Goal: Task Accomplishment & Management: Manage account settings

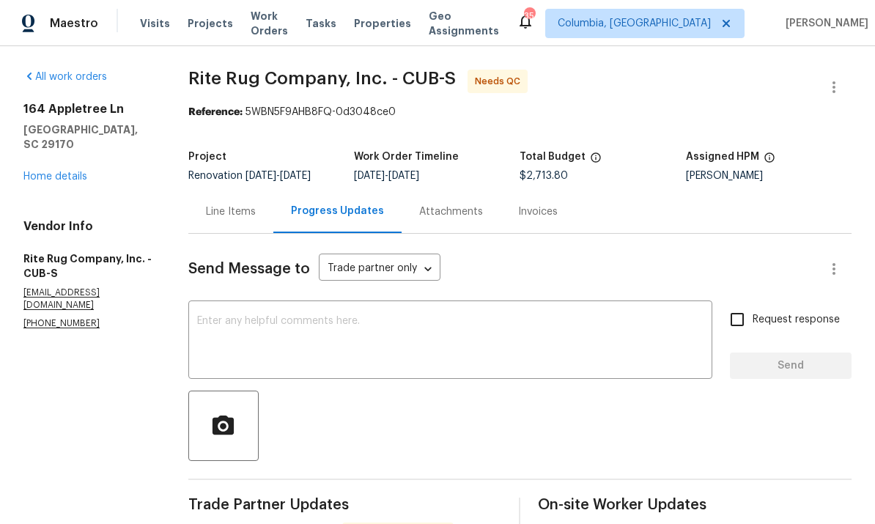
click at [248, 211] on div "Line Items" at bounding box center [231, 211] width 50 height 15
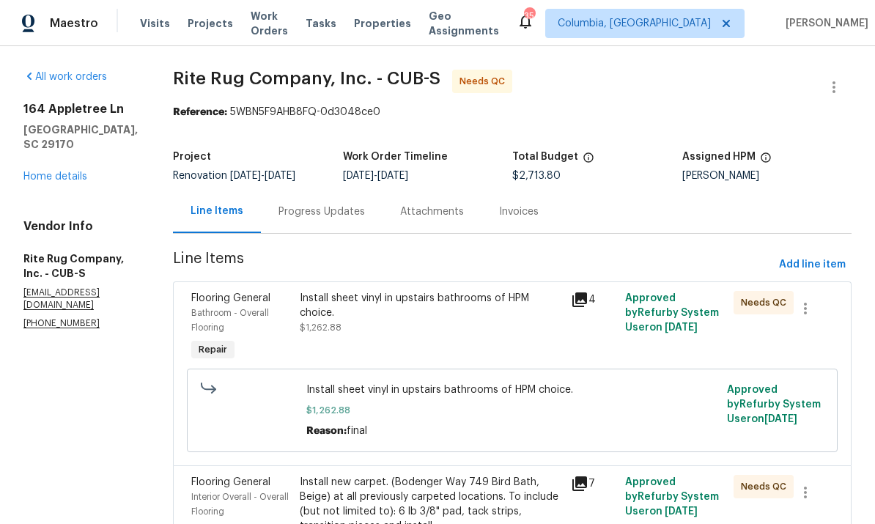
click at [510, 322] on div "Install sheet vinyl in upstairs bathrooms of HPM choice. $1,262.88" at bounding box center [431, 313] width 262 height 44
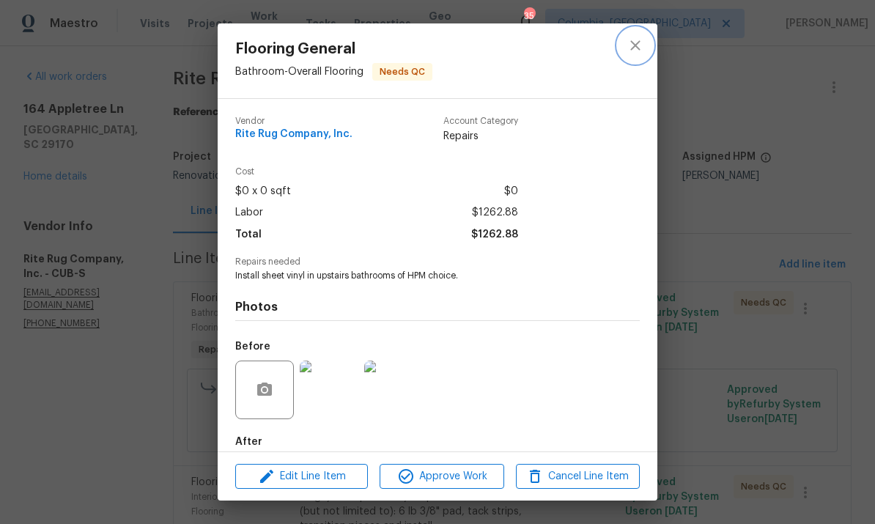
click at [631, 40] on icon "close" at bounding box center [635, 46] width 18 height 18
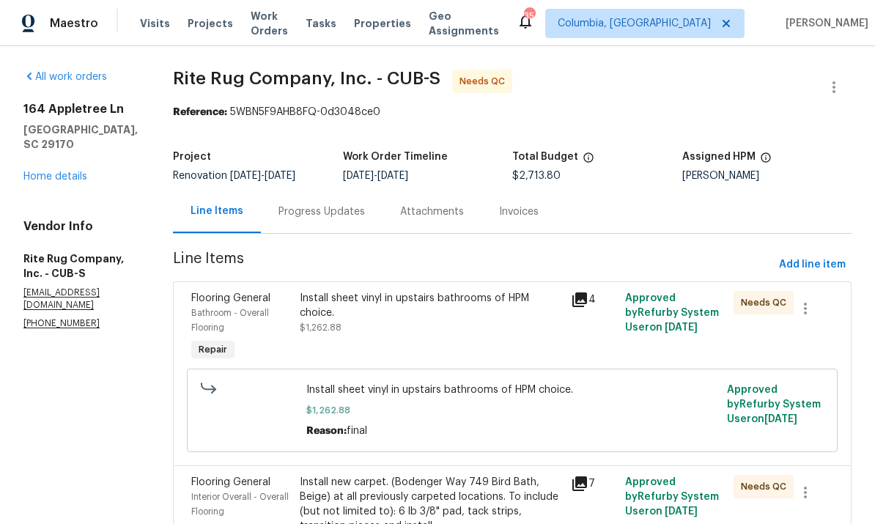
click at [335, 218] on div "Progress Updates" at bounding box center [321, 211] width 86 height 15
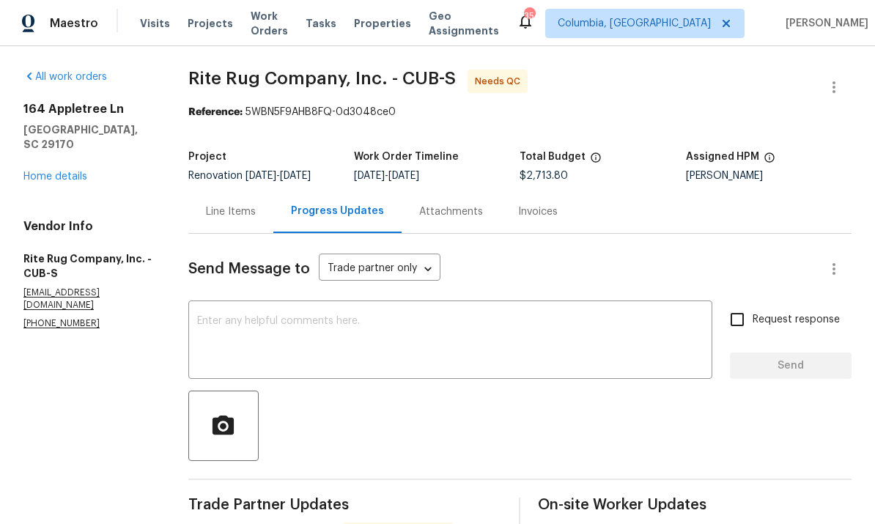
click at [237, 221] on div "Line Items" at bounding box center [230, 211] width 85 height 43
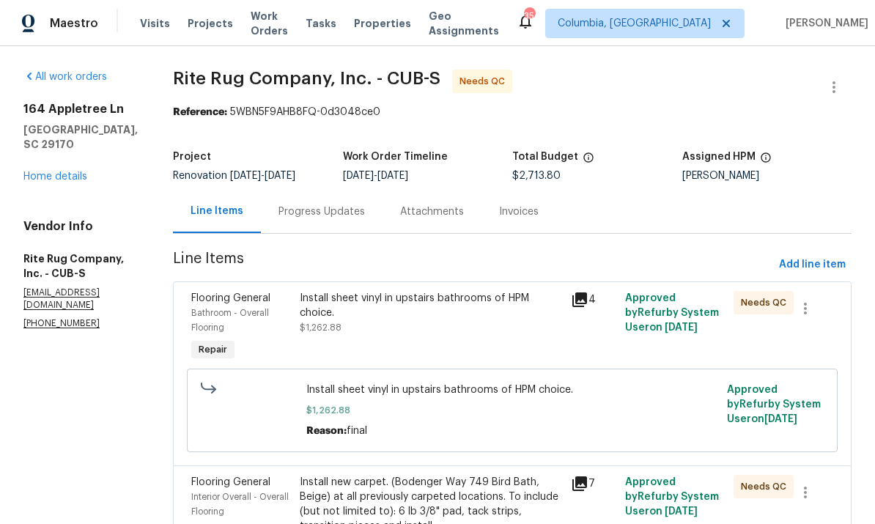
click at [377, 325] on div "Install sheet vinyl in upstairs bathrooms of HPM choice. $1,262.88" at bounding box center [431, 313] width 262 height 44
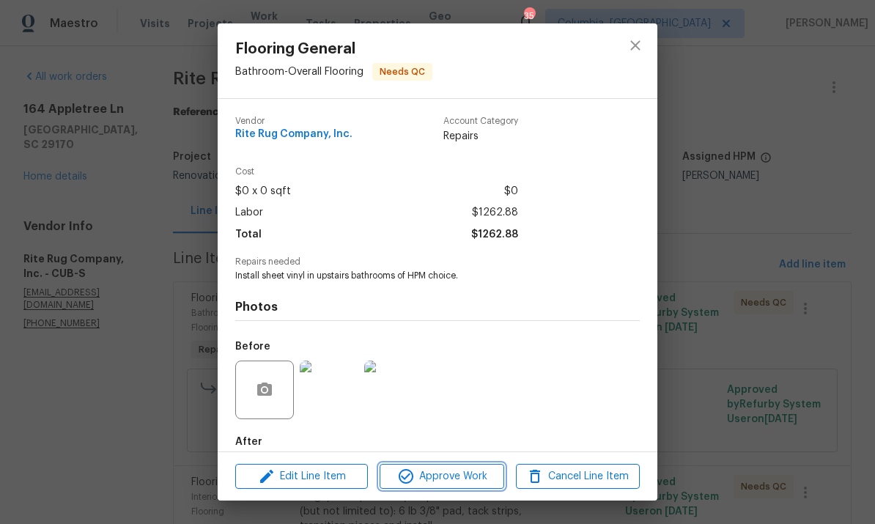
click at [439, 477] on span "Approve Work" at bounding box center [441, 476] width 115 height 18
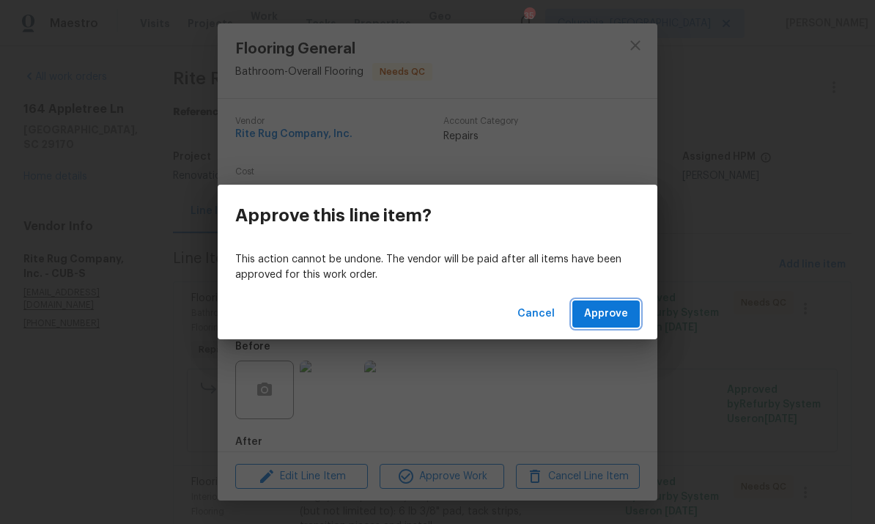
click at [610, 319] on span "Approve" at bounding box center [606, 314] width 44 height 18
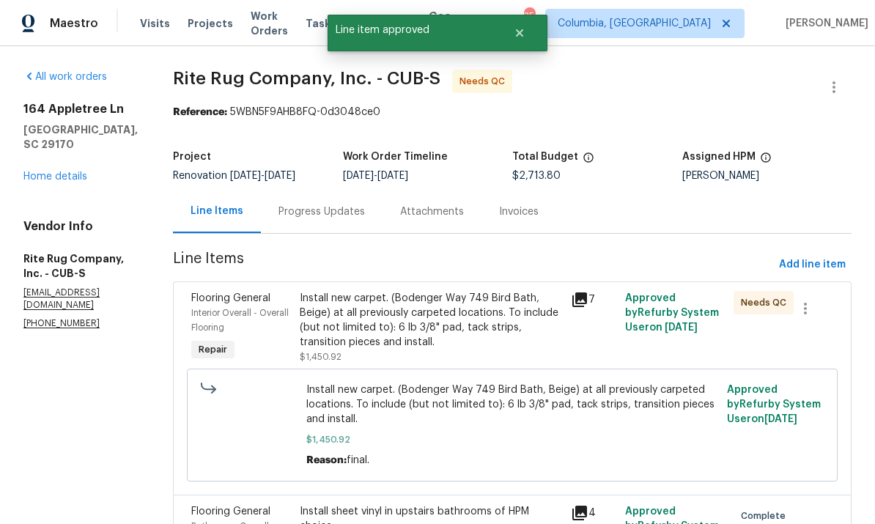
click at [426, 363] on div "Install new carpet. (Bodenger Way 749 Bird Bath, Beige) at all previously carpe…" at bounding box center [431, 327] width 262 height 73
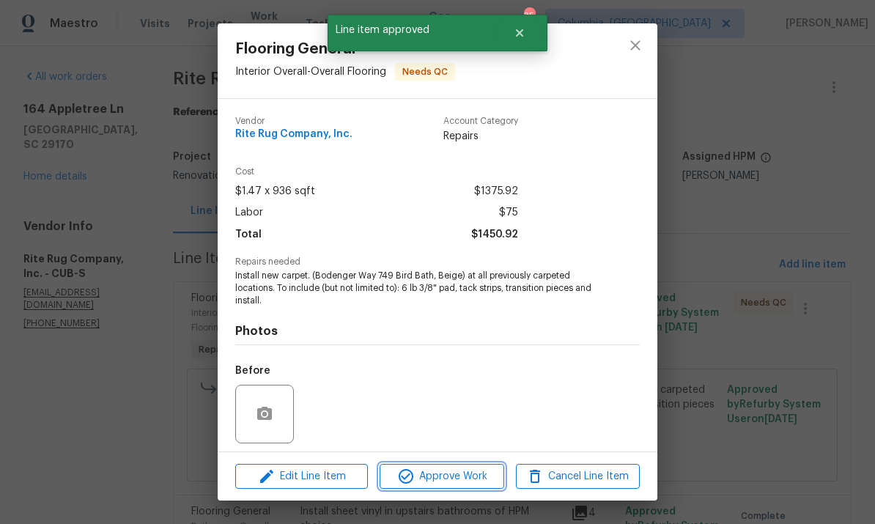
click at [454, 487] on button "Approve Work" at bounding box center [441, 477] width 124 height 26
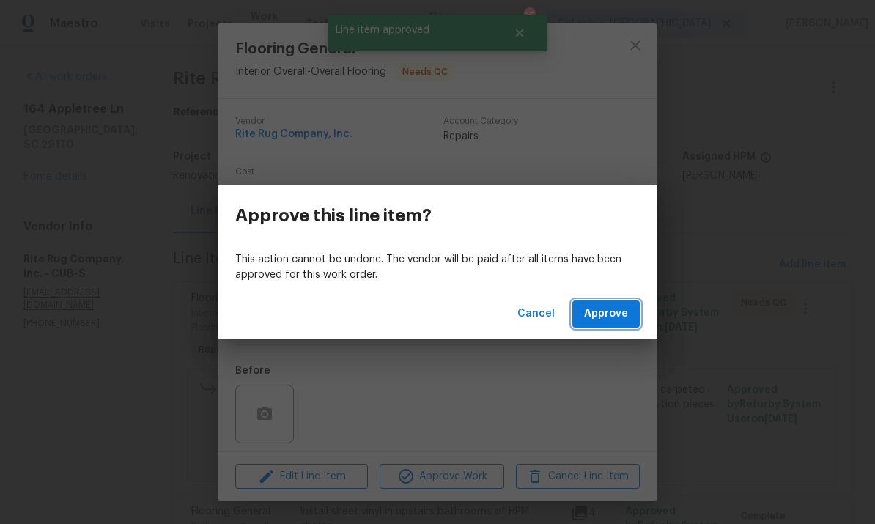
click at [621, 317] on span "Approve" at bounding box center [606, 314] width 44 height 18
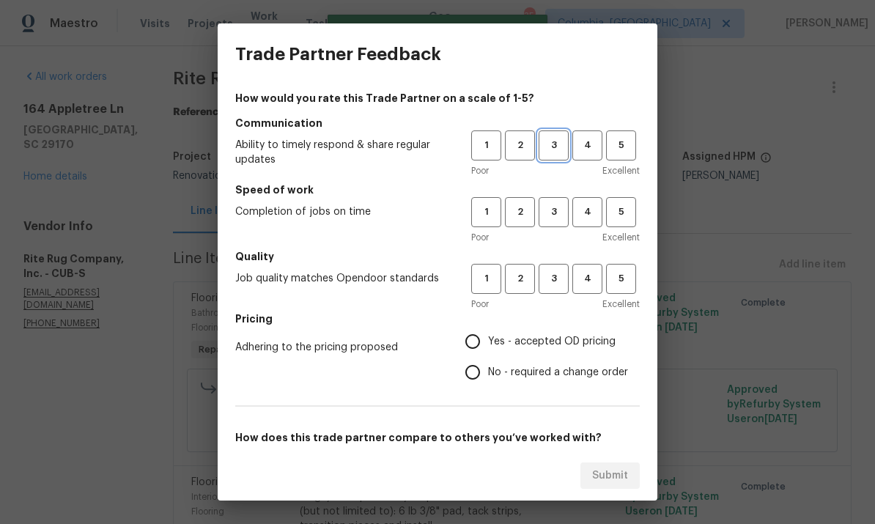
click at [550, 155] on button "3" at bounding box center [553, 145] width 30 height 30
click at [554, 217] on span "3" at bounding box center [553, 212] width 27 height 17
click at [559, 292] on button "3" at bounding box center [553, 279] width 30 height 30
click at [470, 381] on input "No - required a change order" at bounding box center [472, 372] width 31 height 31
radio input "true"
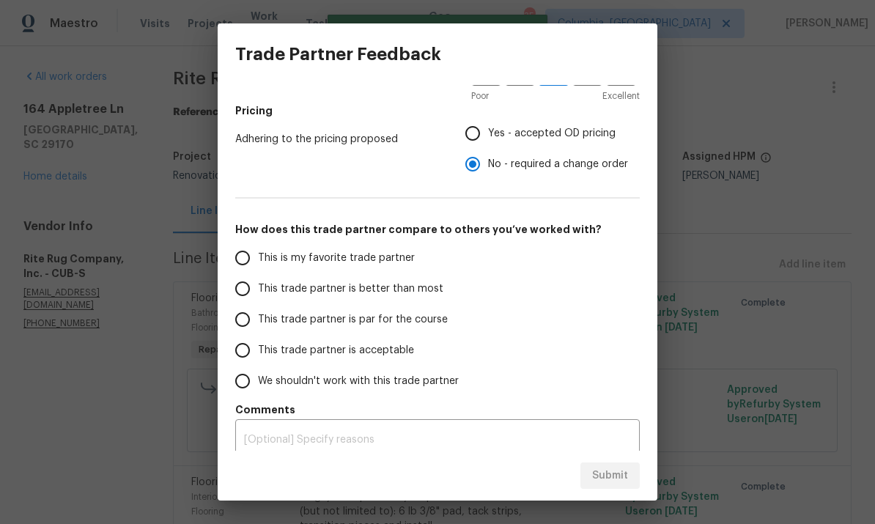
scroll to position [217, 0]
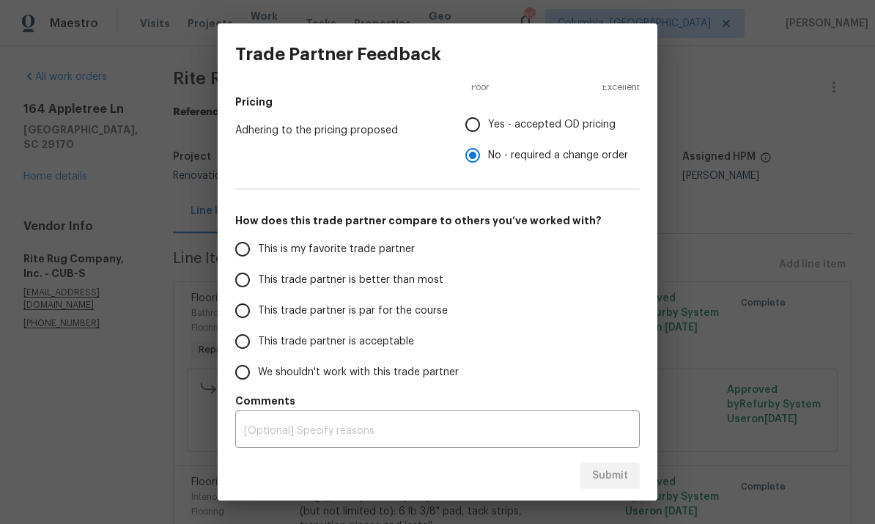
click at [251, 310] on input "This trade partner is par for the course" at bounding box center [242, 310] width 31 height 31
click at [610, 480] on span "Submit" at bounding box center [610, 476] width 36 height 18
radio input "true"
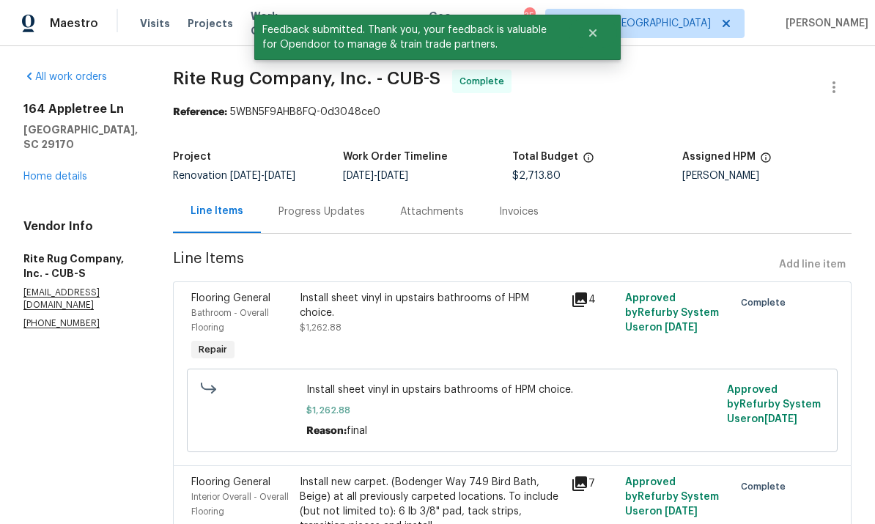
click at [59, 181] on link "Home details" at bounding box center [55, 176] width 64 height 10
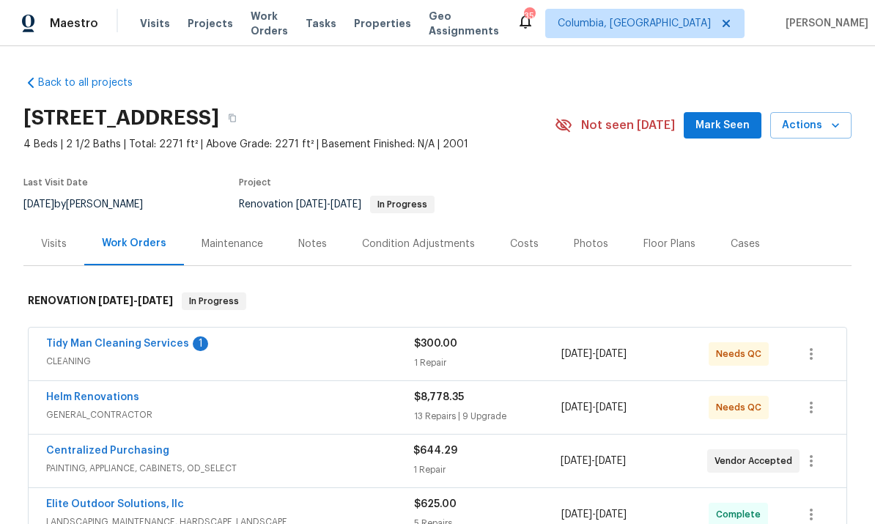
click at [157, 347] on link "Tidy Man Cleaning Services" at bounding box center [117, 343] width 143 height 10
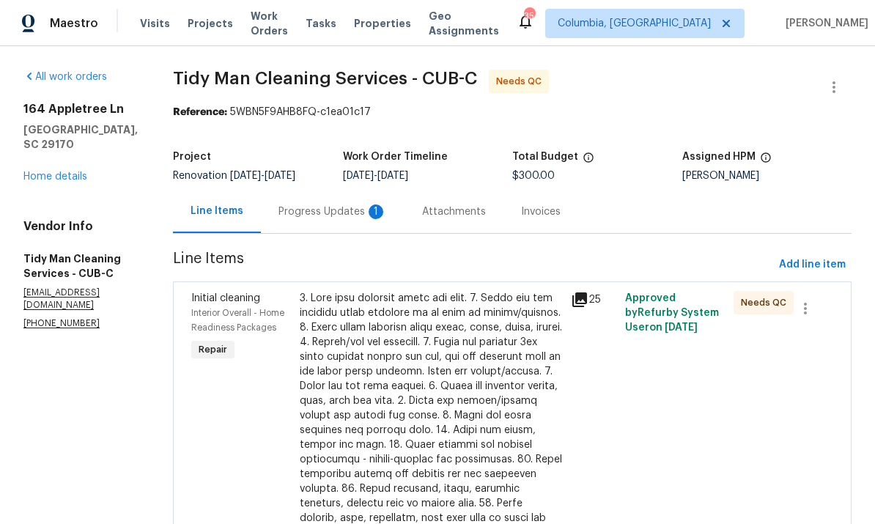
click at [314, 217] on div "Progress Updates 1" at bounding box center [332, 211] width 108 height 15
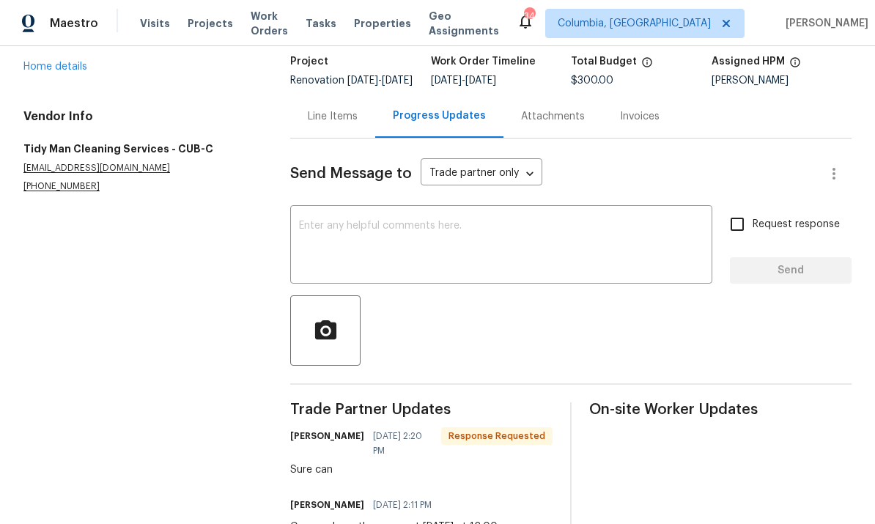
scroll to position [100, 0]
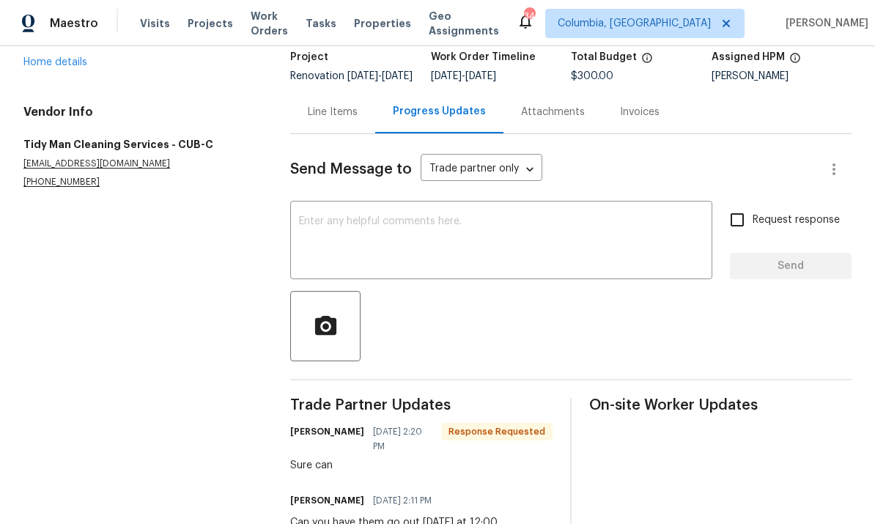
click at [325, 119] on div "Line Items" at bounding box center [333, 112] width 50 height 15
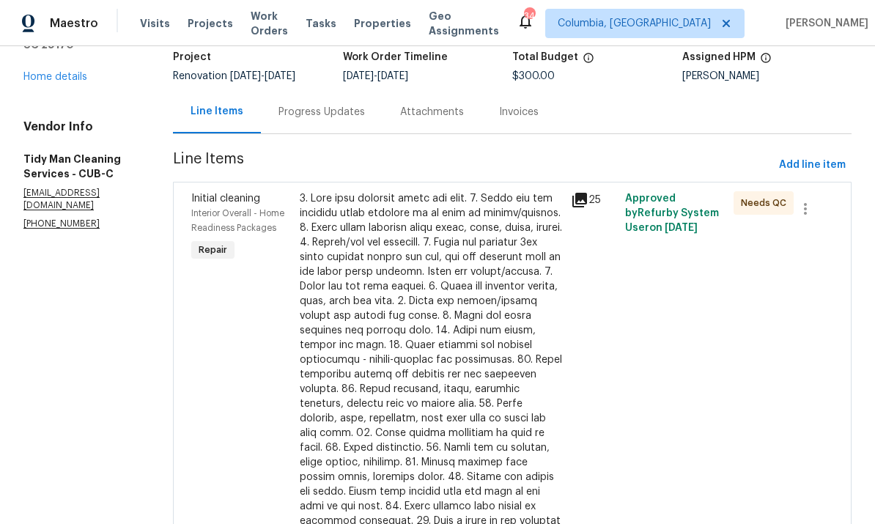
click at [480, 304] on div at bounding box center [431, 389] width 262 height 396
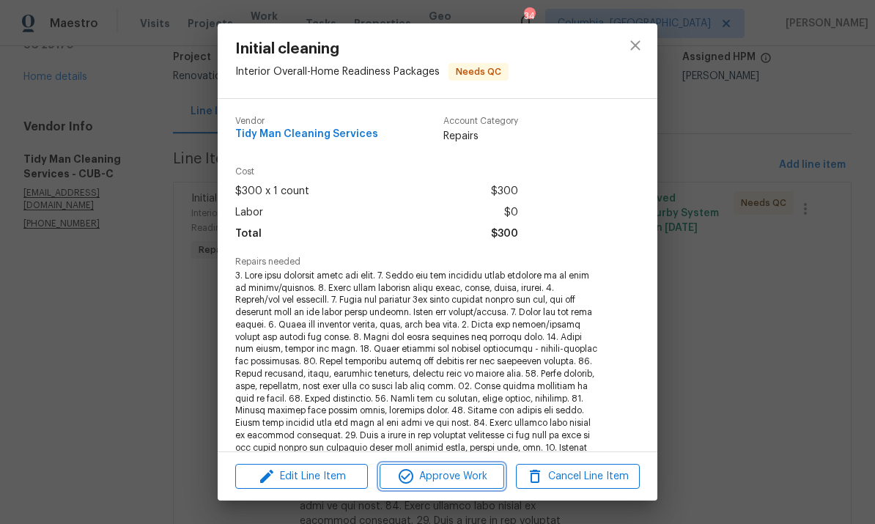
click at [481, 480] on span "Approve Work" at bounding box center [441, 476] width 115 height 18
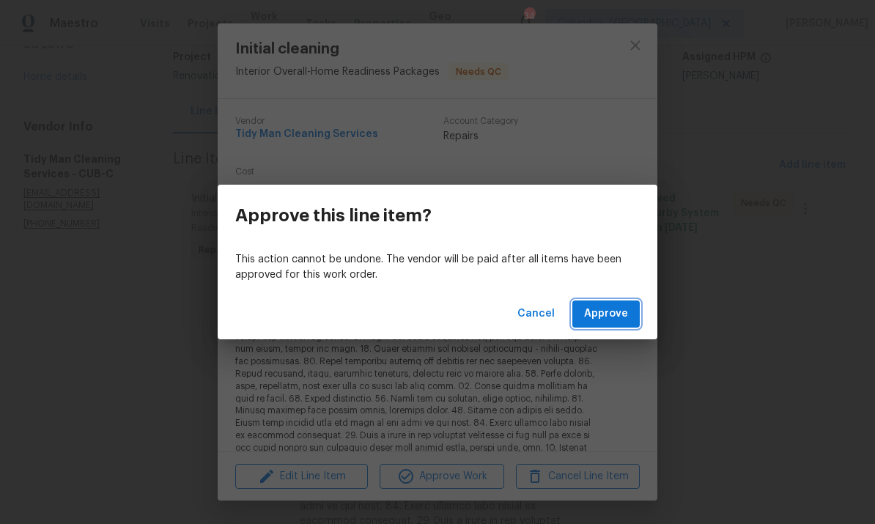
click at [622, 319] on span "Approve" at bounding box center [606, 314] width 44 height 18
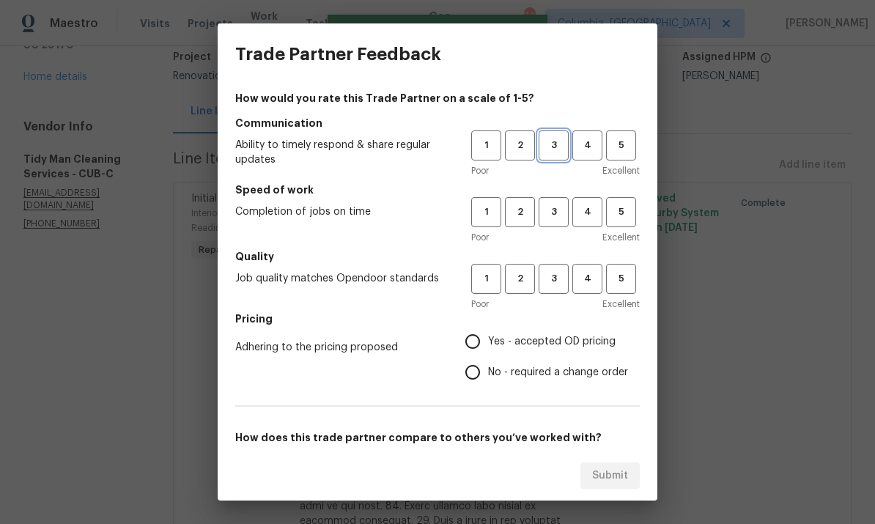
click at [557, 155] on button "3" at bounding box center [553, 145] width 30 height 30
click at [554, 222] on button "3" at bounding box center [553, 212] width 30 height 30
click at [560, 283] on span "3" at bounding box center [553, 278] width 27 height 17
click at [483, 334] on input "Yes - accepted OD pricing" at bounding box center [472, 341] width 31 height 31
radio input "true"
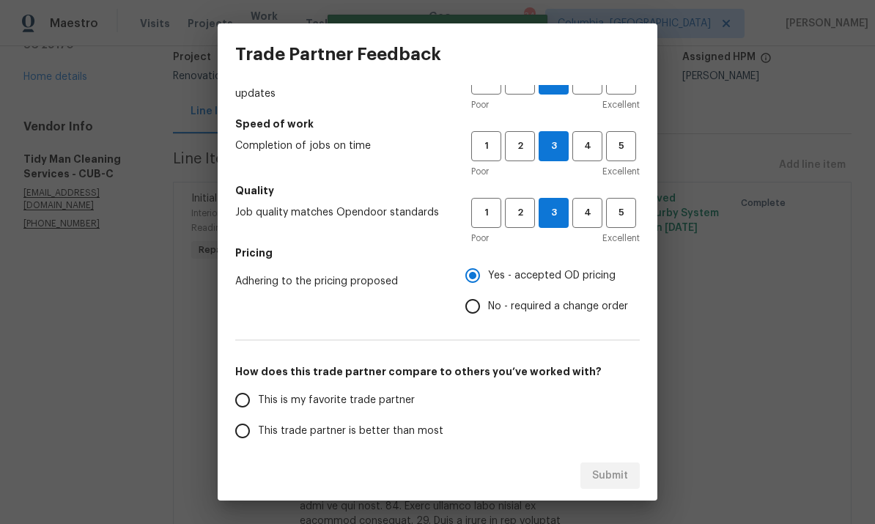
scroll to position [90, 0]
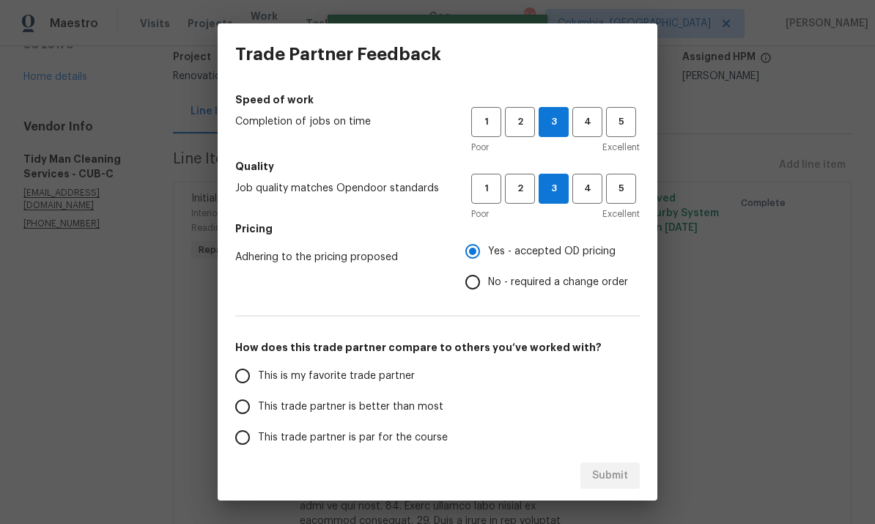
click at [245, 445] on input "This trade partner is par for the course" at bounding box center [242, 437] width 31 height 31
click at [620, 478] on span "Submit" at bounding box center [610, 476] width 36 height 18
radio input "true"
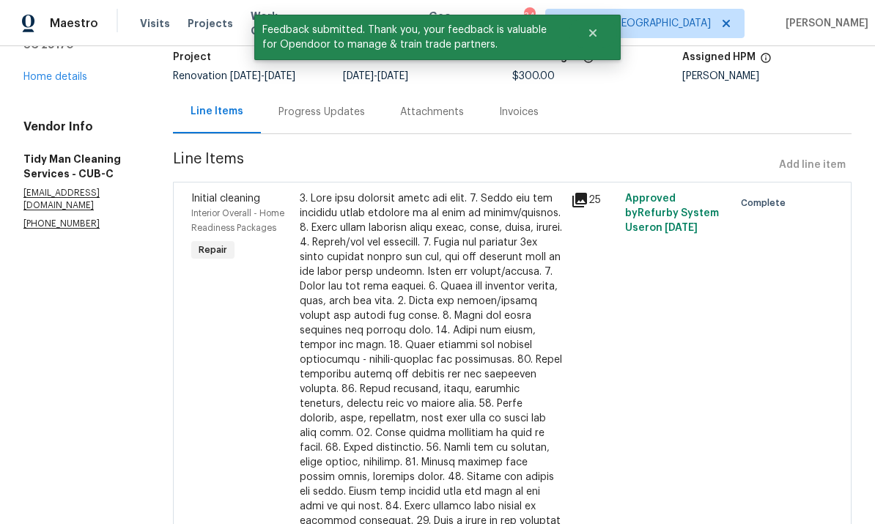
click at [64, 82] on link "Home details" at bounding box center [55, 77] width 64 height 10
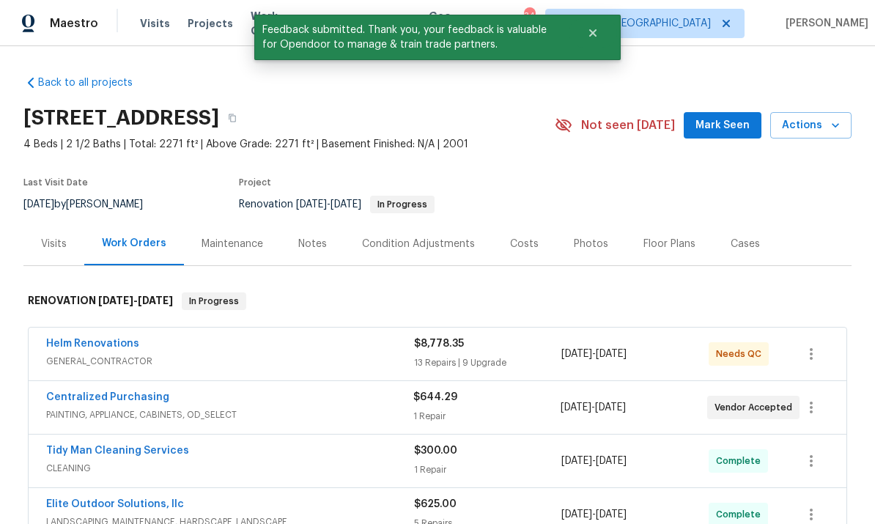
click at [111, 338] on link "Helm Renovations" at bounding box center [92, 343] width 93 height 10
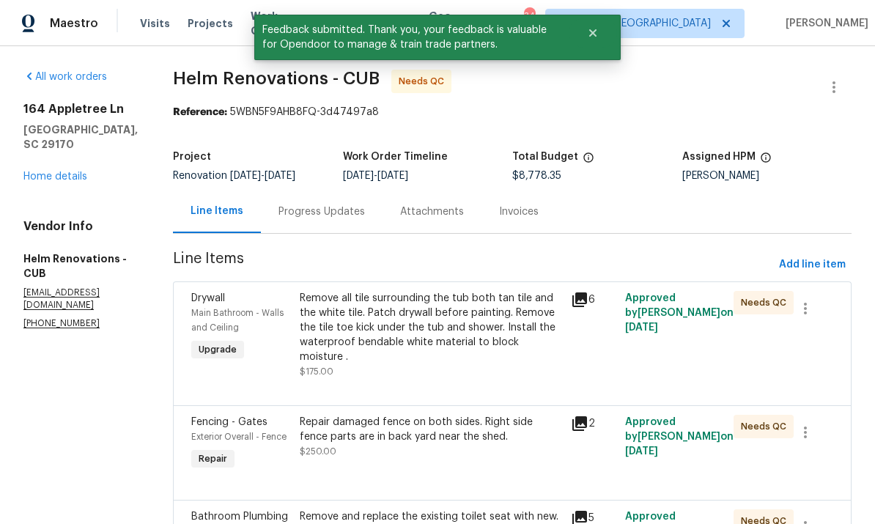
click at [451, 348] on div "Remove all tile surrounding the tub both tan tile and the white tile. Patch dry…" at bounding box center [431, 327] width 262 height 73
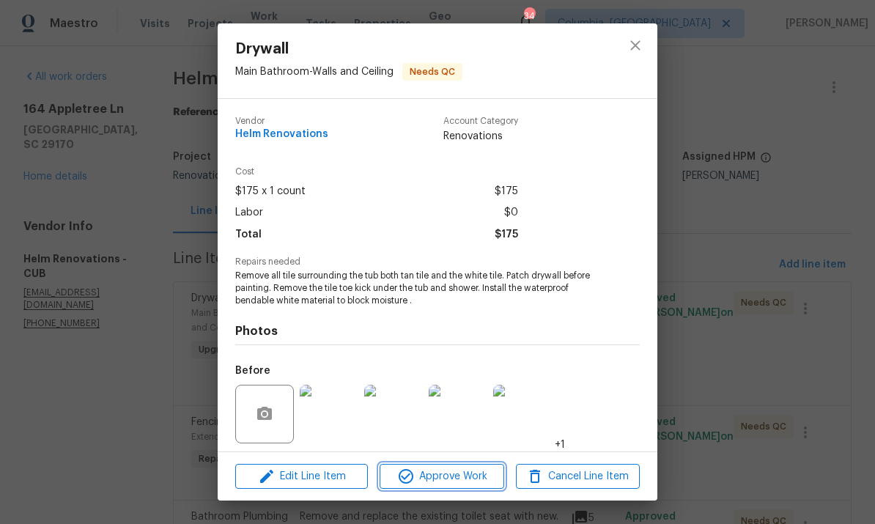
click at [462, 485] on button "Approve Work" at bounding box center [441, 477] width 124 height 26
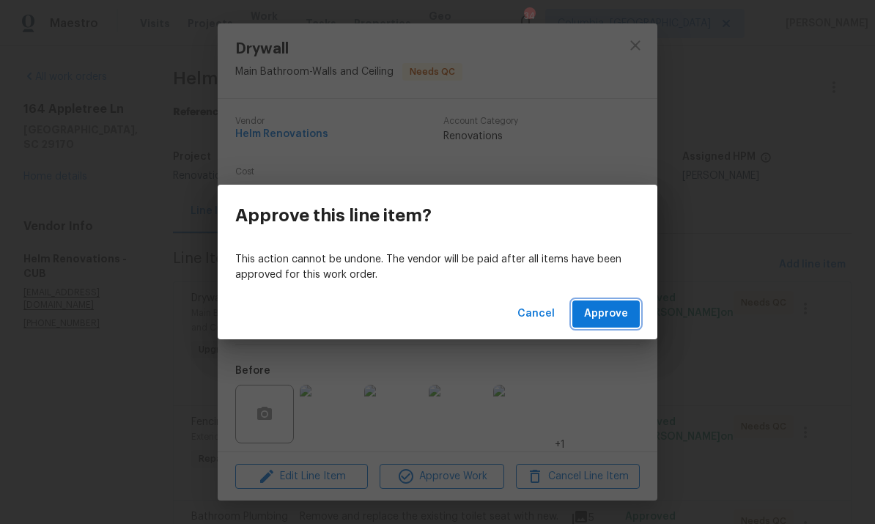
click at [617, 322] on span "Approve" at bounding box center [606, 314] width 44 height 18
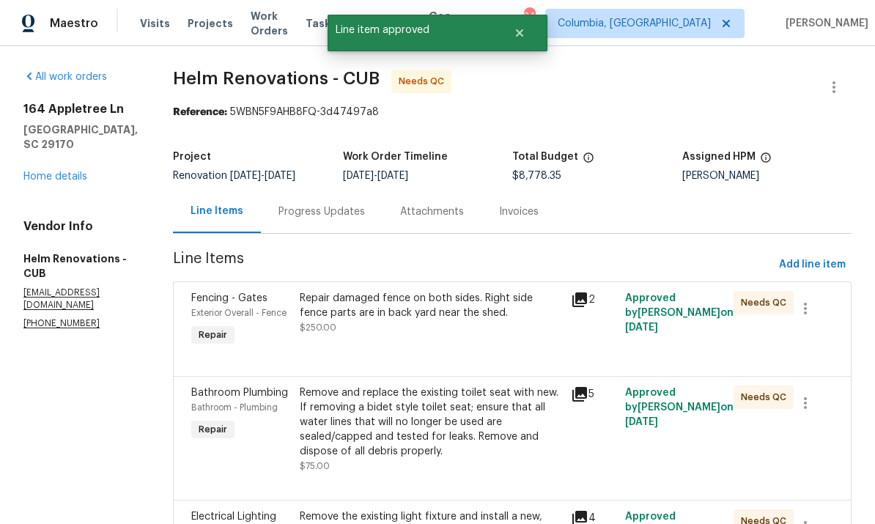
click at [468, 346] on div "Repair damaged fence on both sides. Right side fence parts are in back yard nea…" at bounding box center [430, 319] width 271 height 67
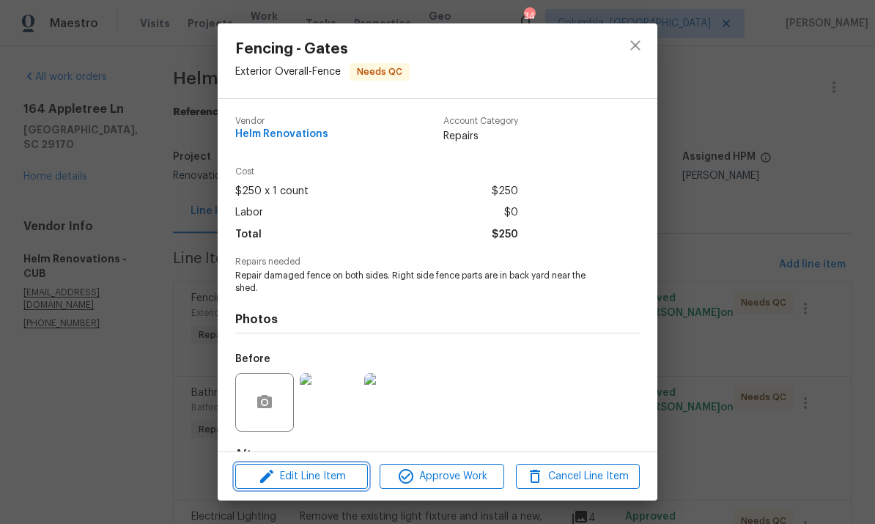
click at [335, 475] on span "Edit Line Item" at bounding box center [302, 476] width 124 height 18
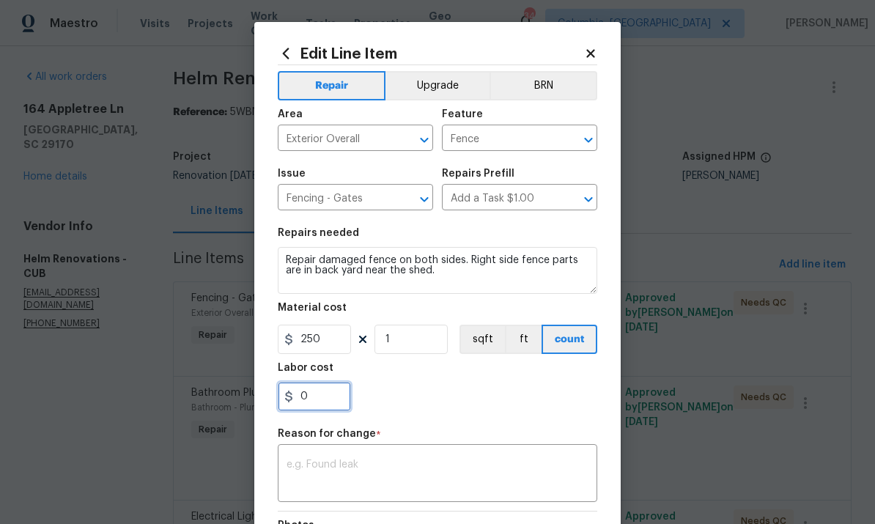
click at [325, 399] on input "0" at bounding box center [314, 396] width 73 height 29
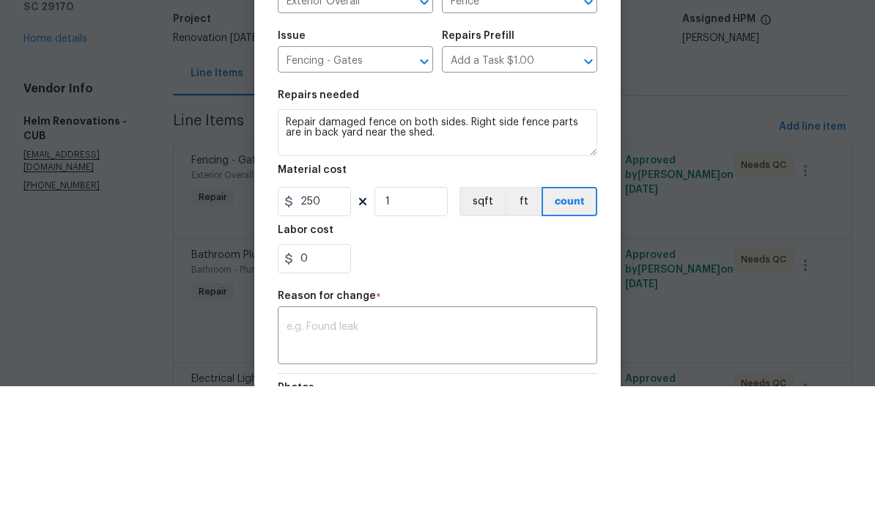
click at [477, 219] on section "Repairs needed Repair damaged fence on both sides. Right side fence parts are i…" at bounding box center [437, 319] width 319 height 201
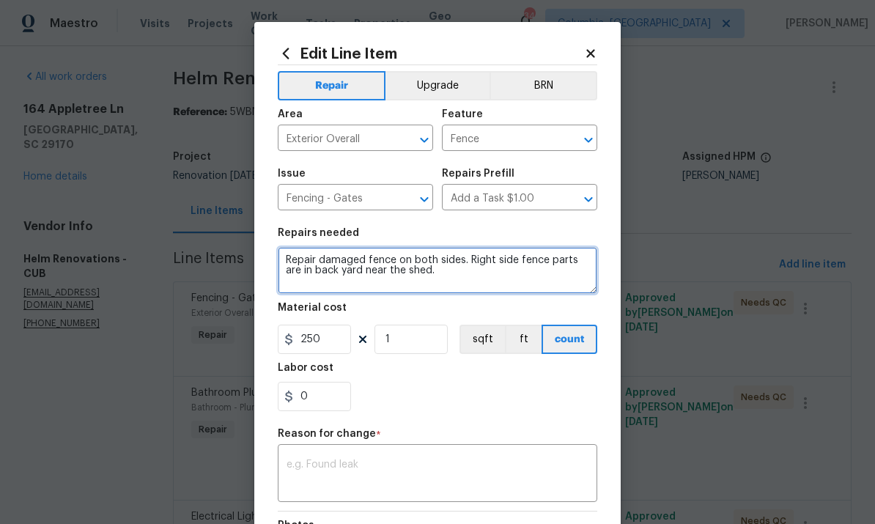
click at [469, 286] on textarea "Repair damaged fence on both sides. Right side fence parts are in back yard nea…" at bounding box center [437, 270] width 319 height 47
type textarea "Repair damaged fence on both sides. Right side fence parts are in back yard nea…"
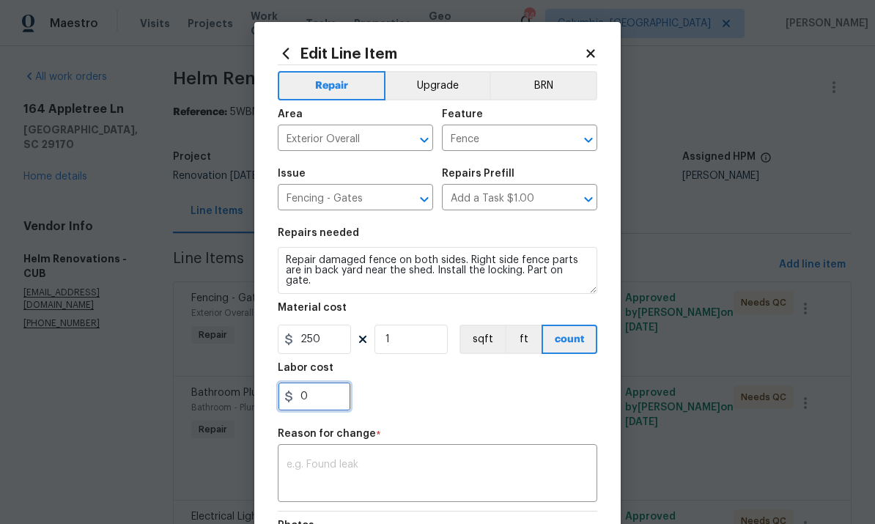
click at [333, 406] on input "0" at bounding box center [314, 396] width 73 height 29
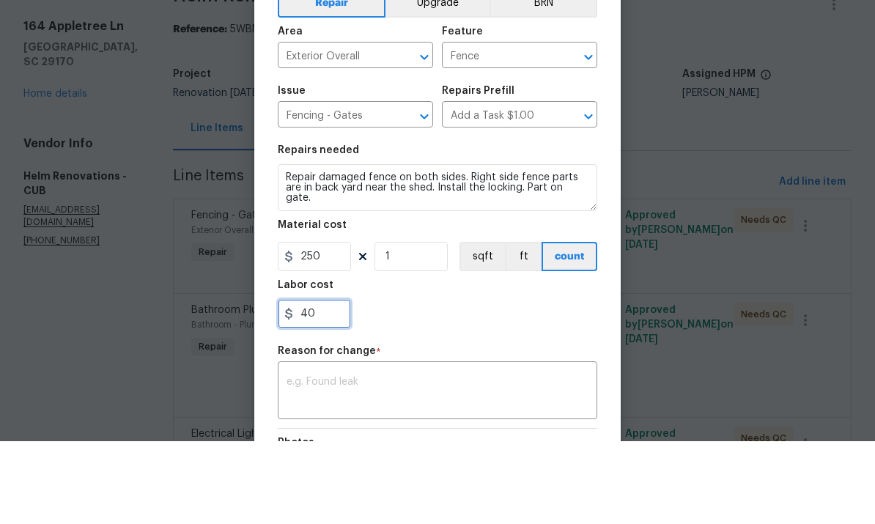
type input "40"
click at [489, 459] on textarea at bounding box center [437, 474] width 302 height 31
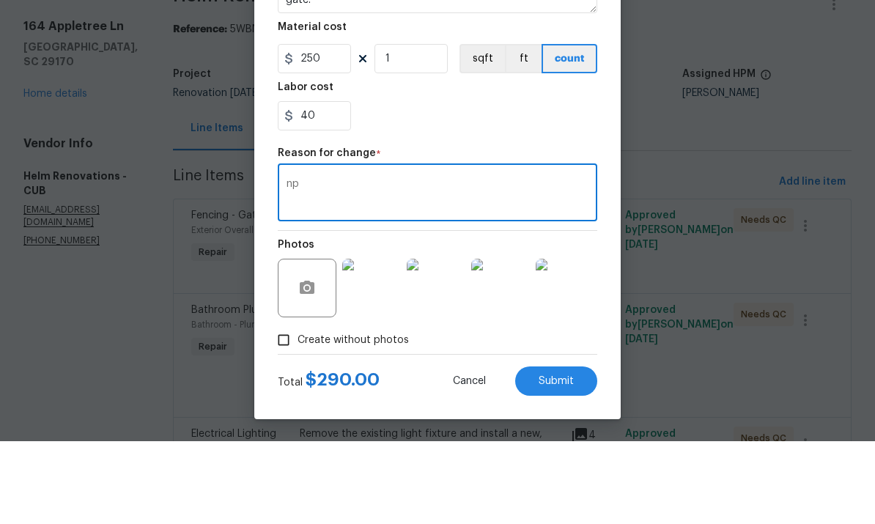
scroll to position [201, 0]
type textarea "np"
click at [555, 459] on span "Submit" at bounding box center [555, 464] width 35 height 11
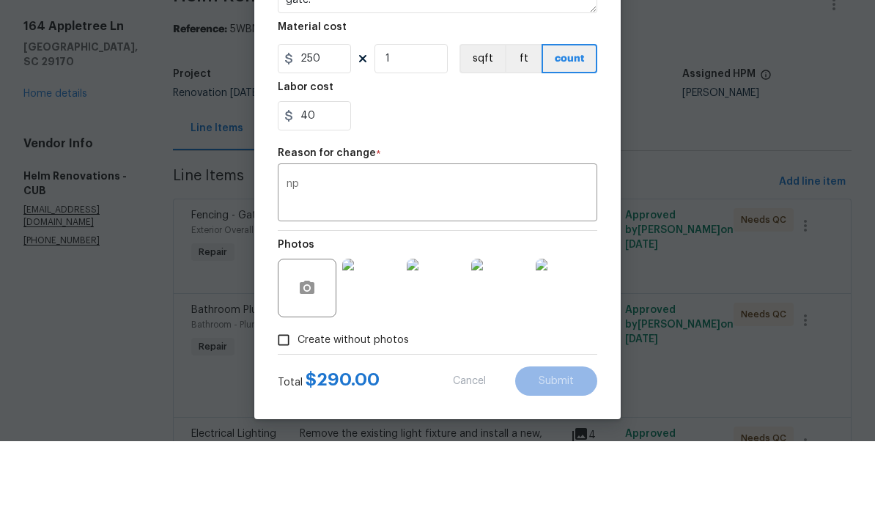
type textarea "Repair damaged fence on both sides. Right side fence parts are in back yard nea…"
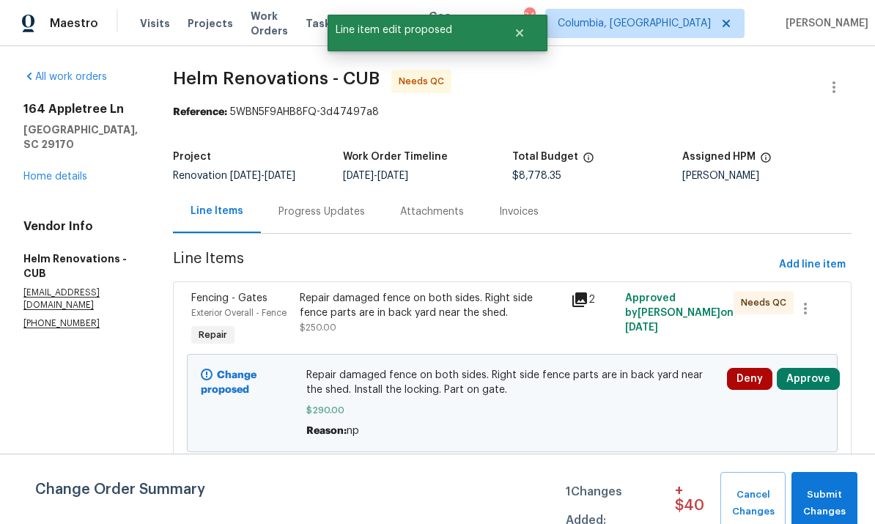
scroll to position [0, 0]
click at [840, 514] on span "Submit Changes" at bounding box center [824, 503] width 51 height 34
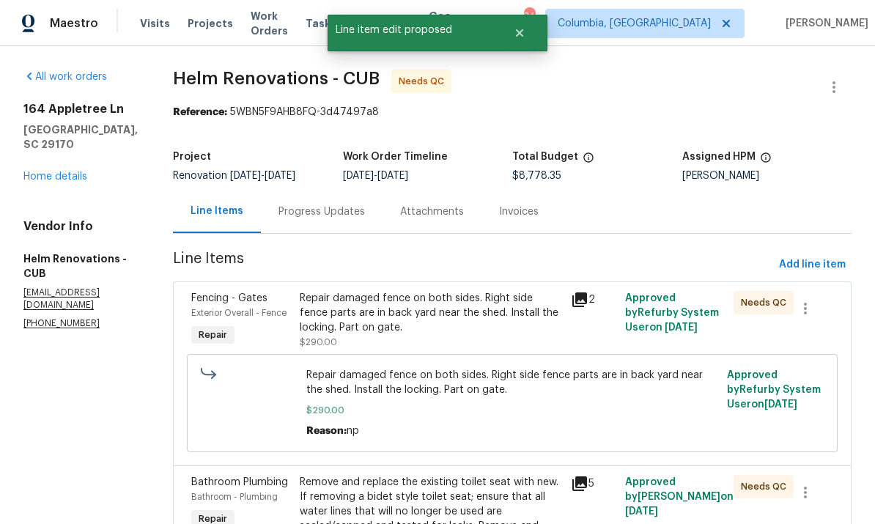
click at [434, 291] on div "Repair damaged fence on both sides. Right side fence parts are in back yard nea…" at bounding box center [431, 313] width 262 height 44
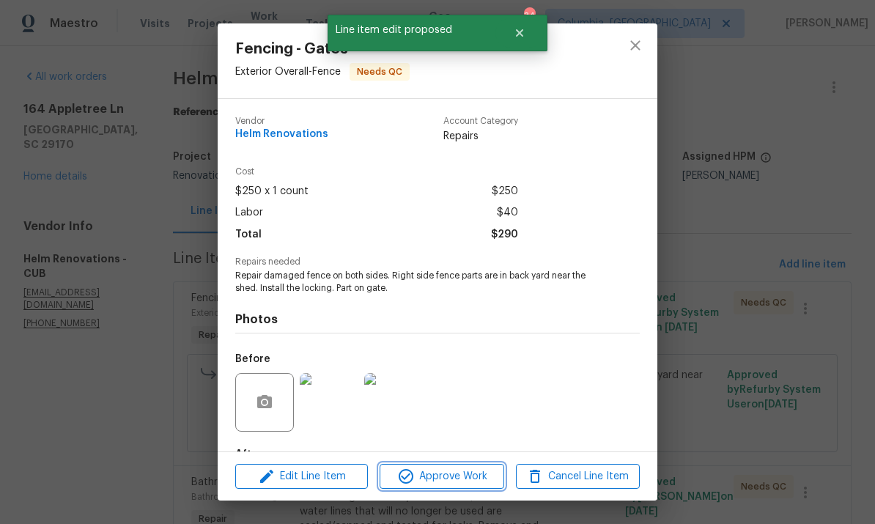
click at [474, 470] on span "Approve Work" at bounding box center [441, 476] width 115 height 18
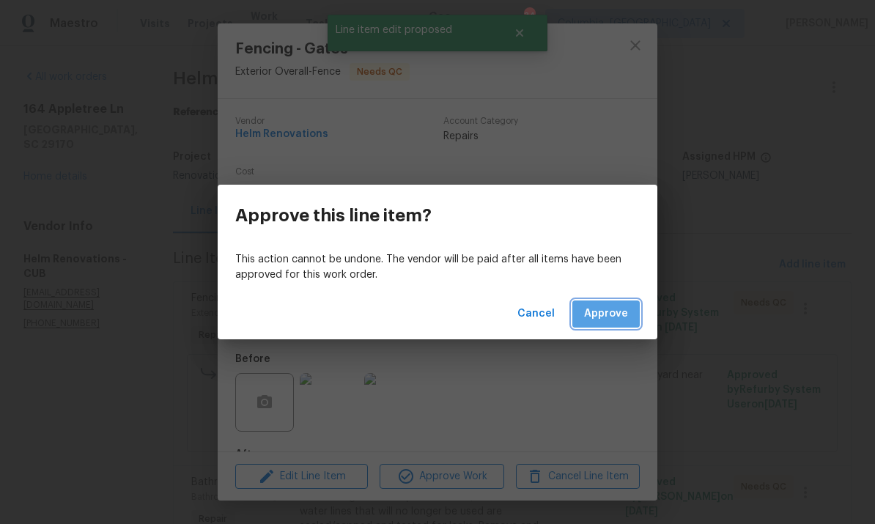
click at [604, 325] on button "Approve" at bounding box center [605, 313] width 67 height 27
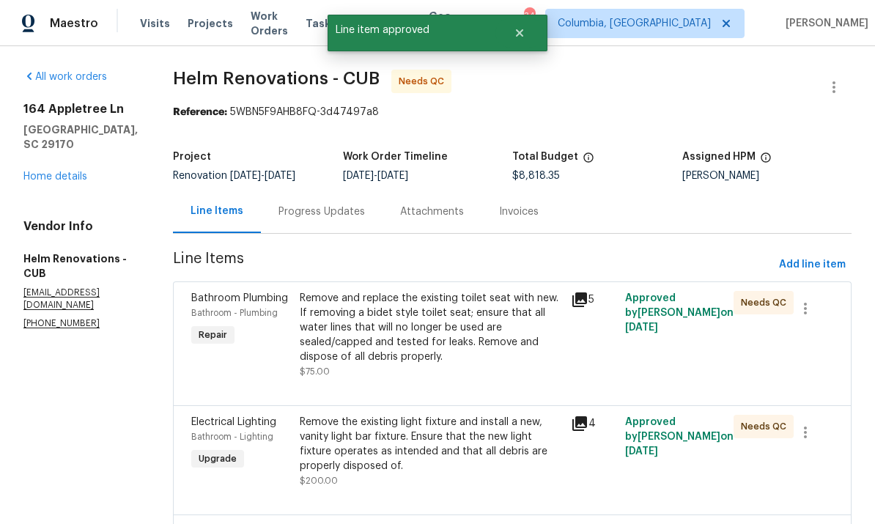
click at [513, 338] on div "Remove and replace the existing toilet seat with new. If removing a bidet style…" at bounding box center [431, 327] width 262 height 73
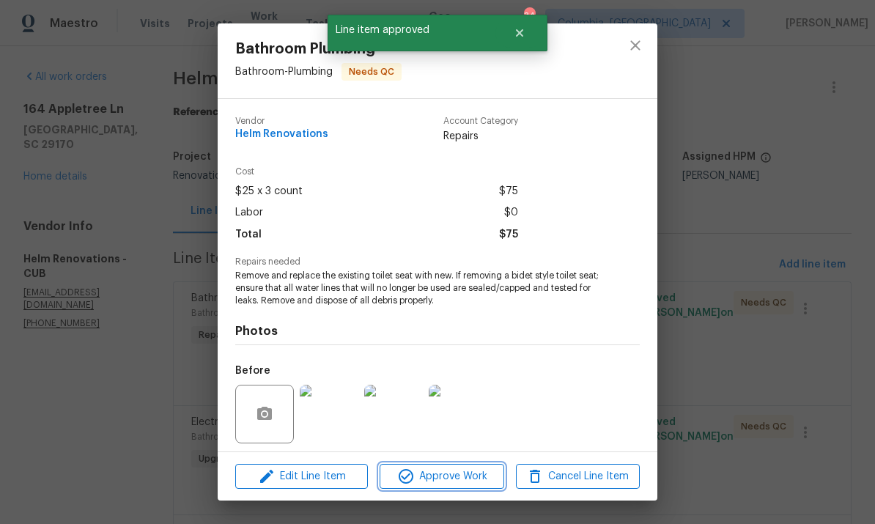
click at [463, 475] on span "Approve Work" at bounding box center [441, 476] width 115 height 18
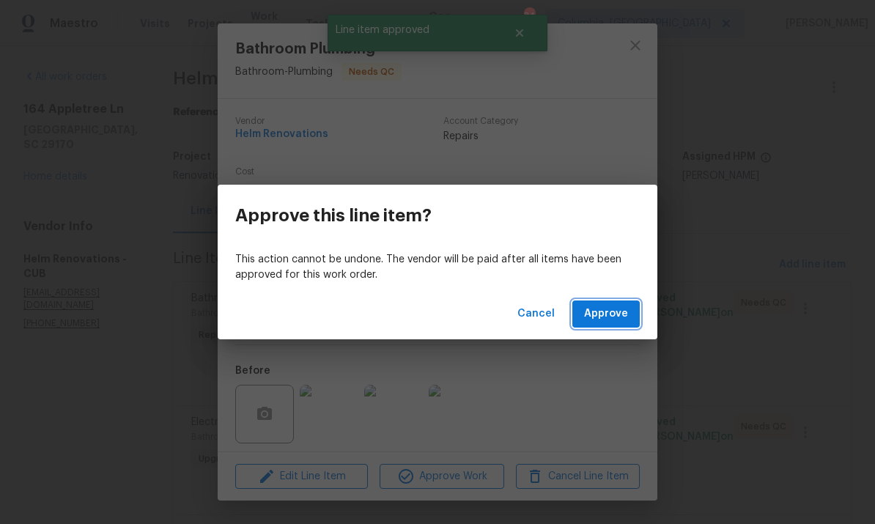
click at [603, 325] on button "Approve" at bounding box center [605, 313] width 67 height 27
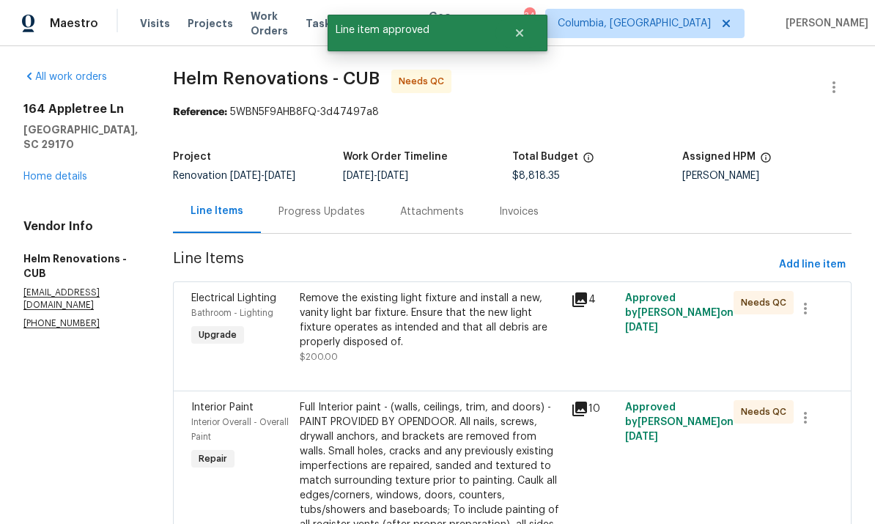
click at [511, 349] on div "Remove the existing light fixture and install a new, vanity light bar fixture. …" at bounding box center [431, 320] width 262 height 59
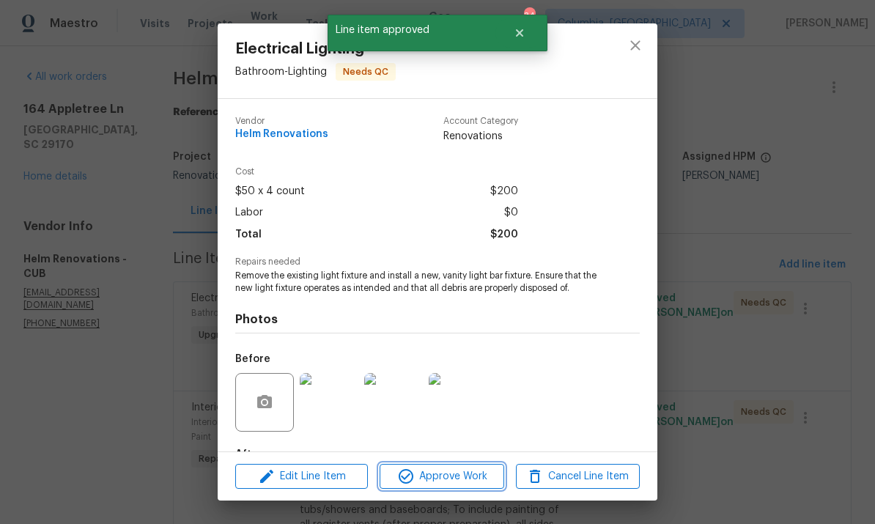
click at [484, 479] on span "Approve Work" at bounding box center [441, 476] width 115 height 18
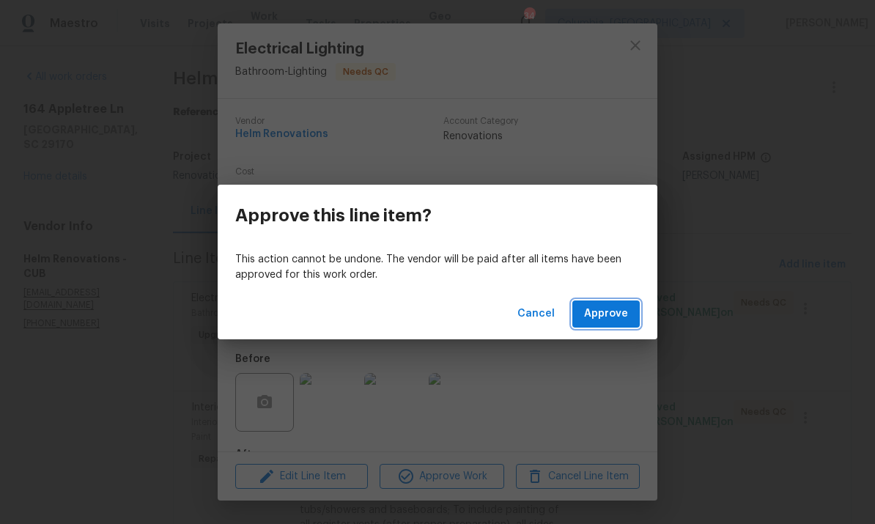
click at [610, 325] on button "Approve" at bounding box center [605, 313] width 67 height 27
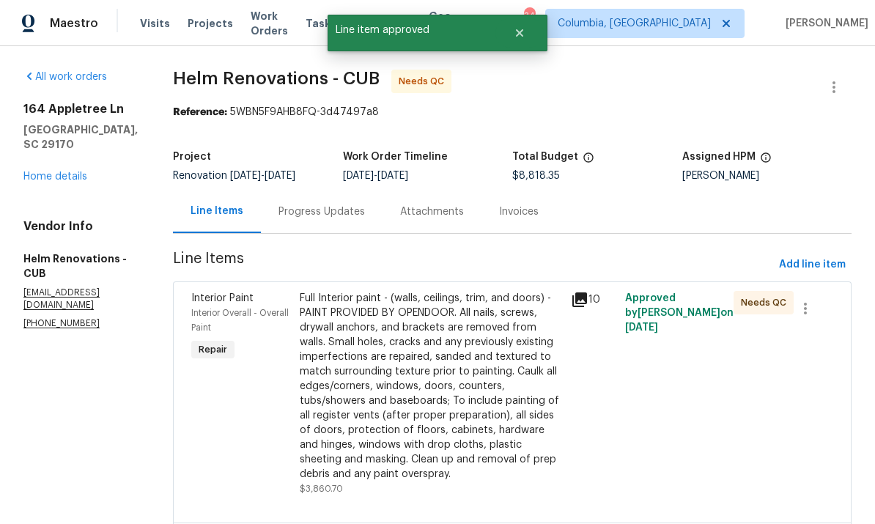
click at [497, 401] on div "Full Interior paint - (walls, ceilings, trim, and doors) - PAINT PROVIDED BY OP…" at bounding box center [431, 386] width 262 height 190
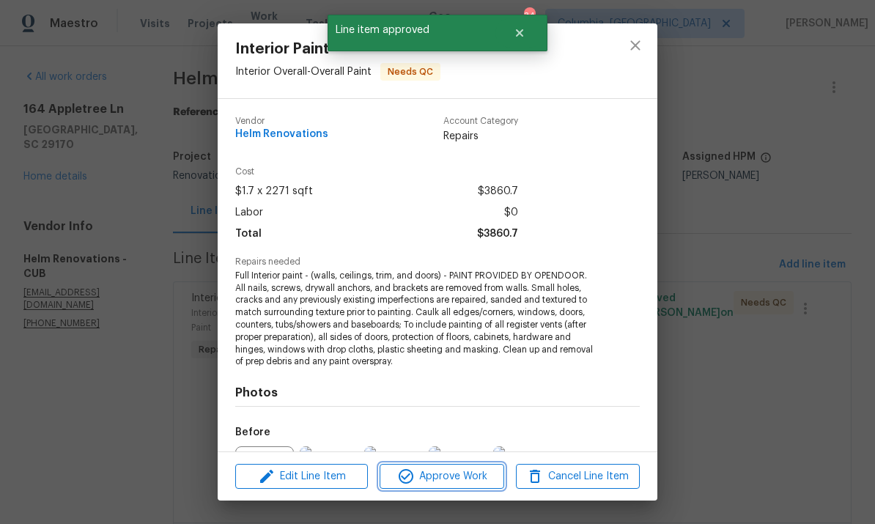
click at [469, 479] on span "Approve Work" at bounding box center [441, 476] width 115 height 18
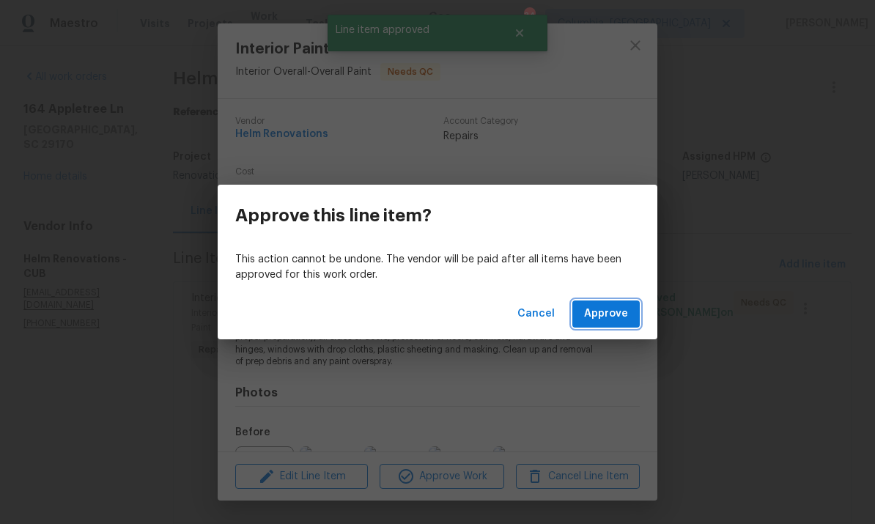
click at [617, 322] on span "Approve" at bounding box center [606, 314] width 44 height 18
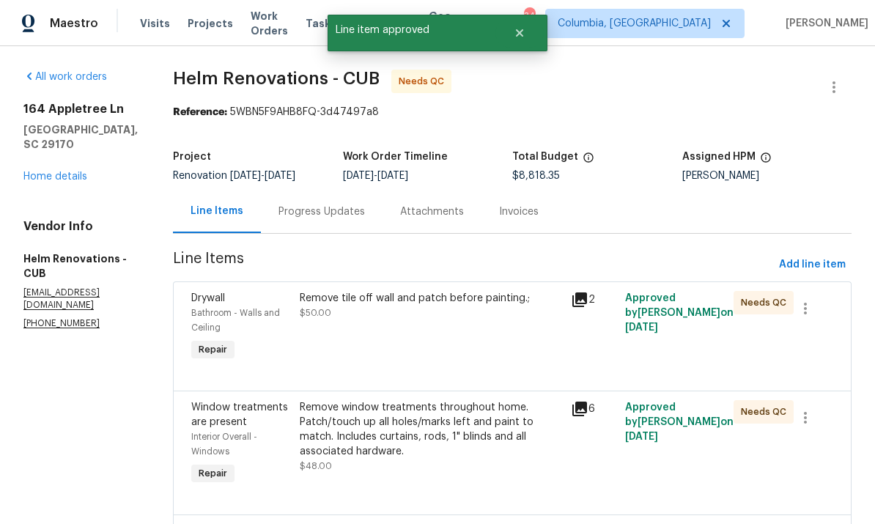
click at [517, 360] on div "Remove tile off wall and patch before painting.; $50.00" at bounding box center [430, 327] width 271 height 82
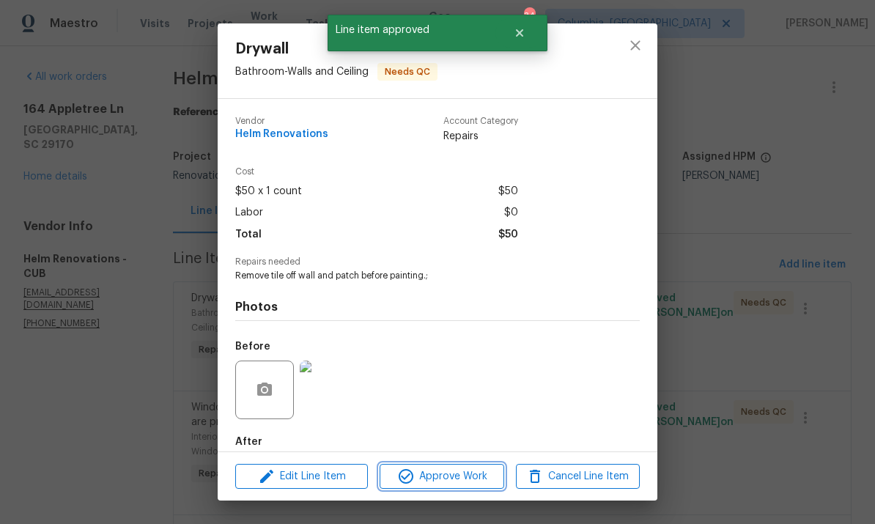
click at [465, 483] on span "Approve Work" at bounding box center [441, 476] width 115 height 18
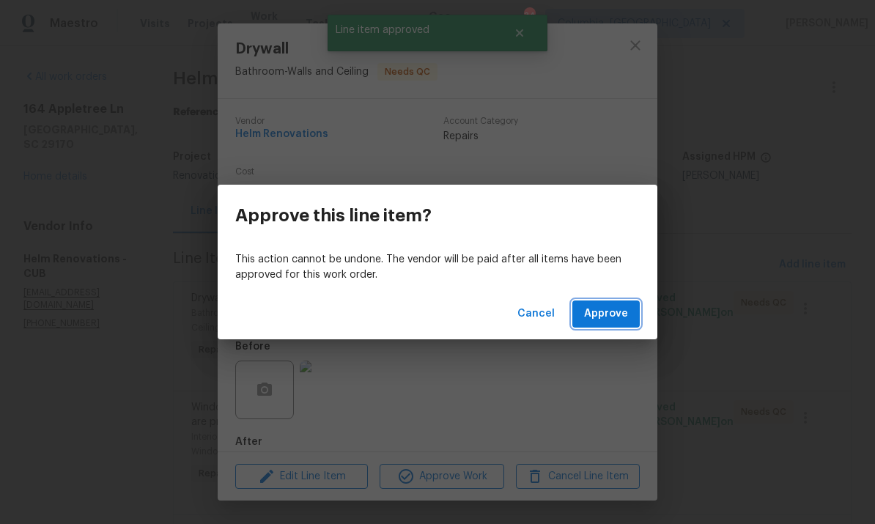
click at [612, 319] on span "Approve" at bounding box center [606, 314] width 44 height 18
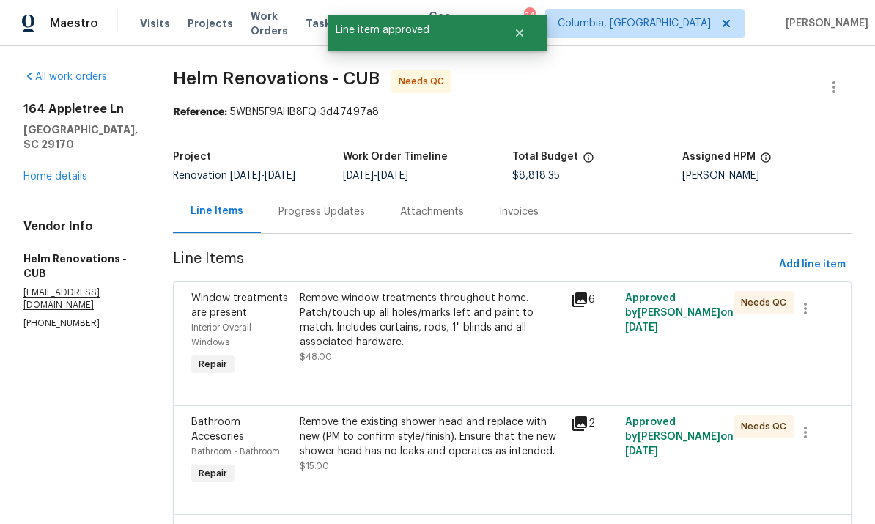
click at [530, 349] on div "Remove window treatments throughout home. Patch/touch up all holes/marks left a…" at bounding box center [431, 320] width 262 height 59
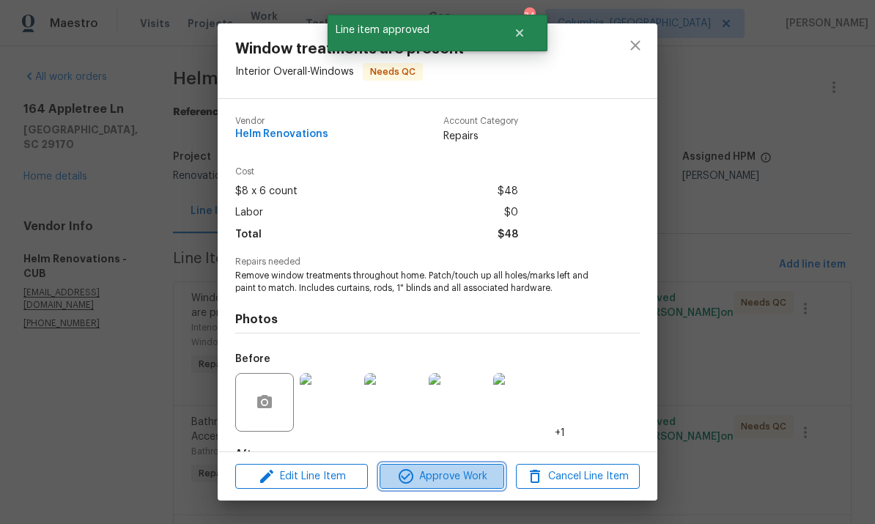
click at [469, 482] on span "Approve Work" at bounding box center [441, 476] width 115 height 18
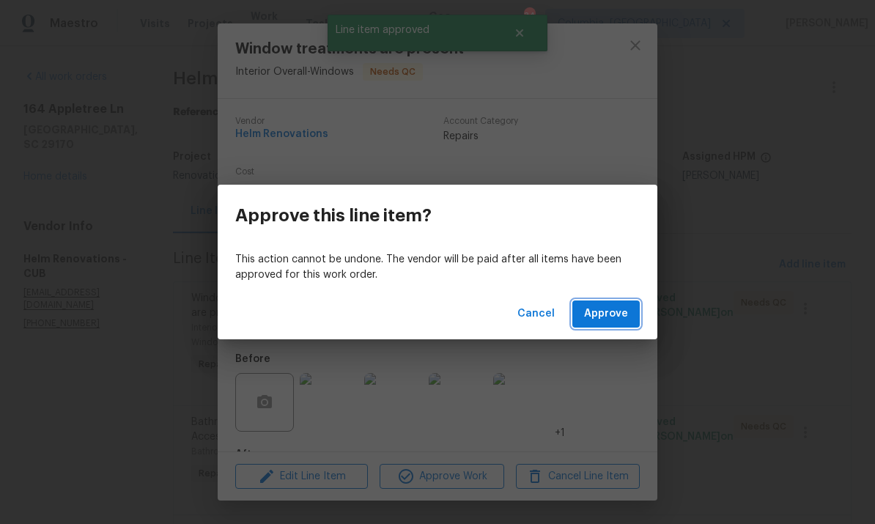
click at [612, 319] on span "Approve" at bounding box center [606, 314] width 44 height 18
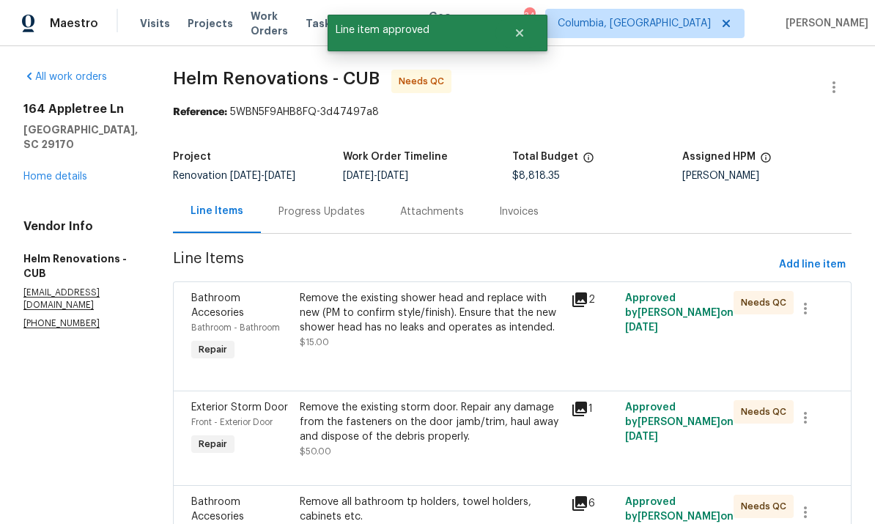
click at [540, 349] on div "Remove the existing shower head and replace with new (PM to confirm style/finis…" at bounding box center [431, 320] width 262 height 59
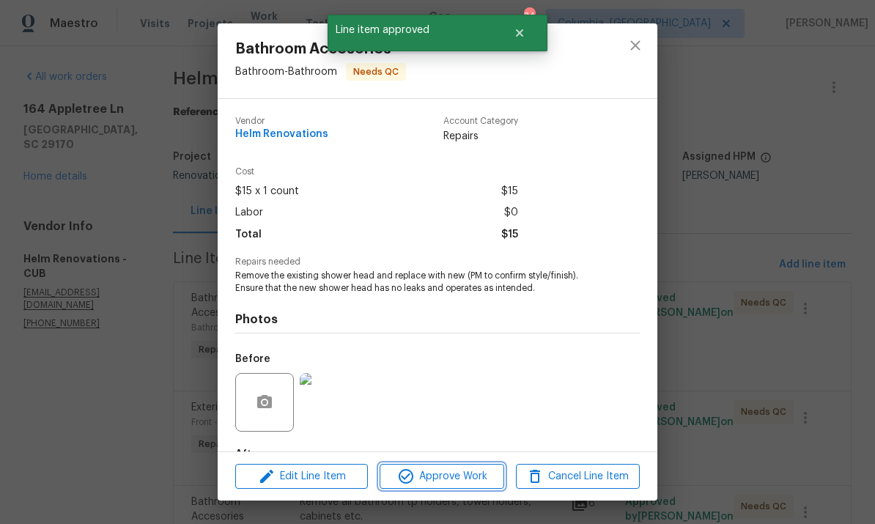
click at [485, 481] on span "Approve Work" at bounding box center [441, 476] width 115 height 18
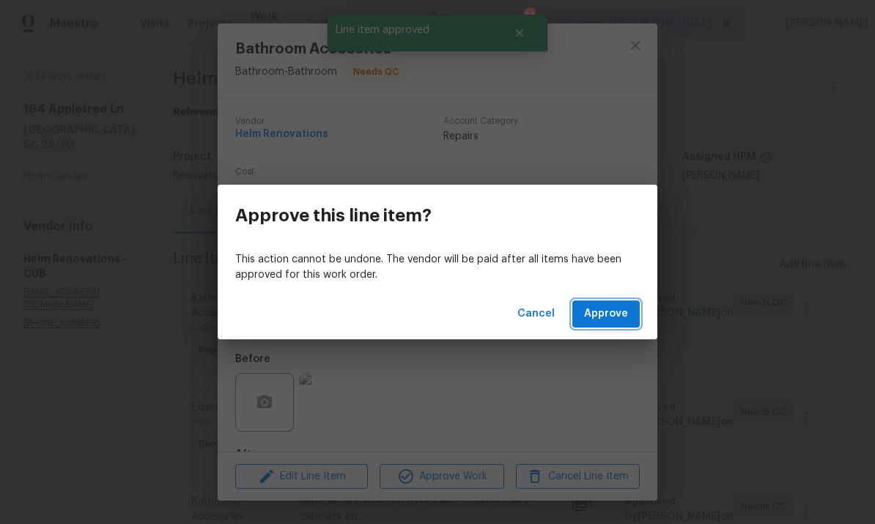
click at [618, 321] on span "Approve" at bounding box center [606, 314] width 44 height 18
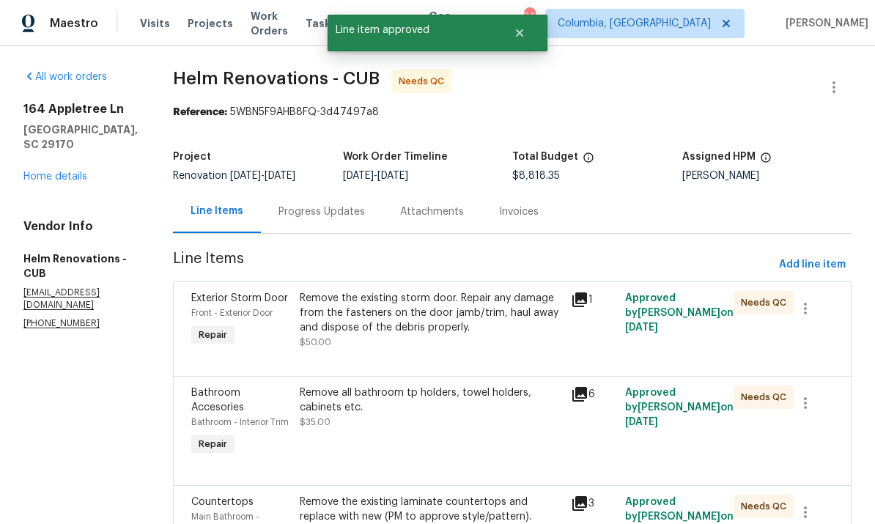
click at [525, 335] on div "Remove the existing storm door. Repair any damage from the fasteners on the doo…" at bounding box center [431, 313] width 262 height 44
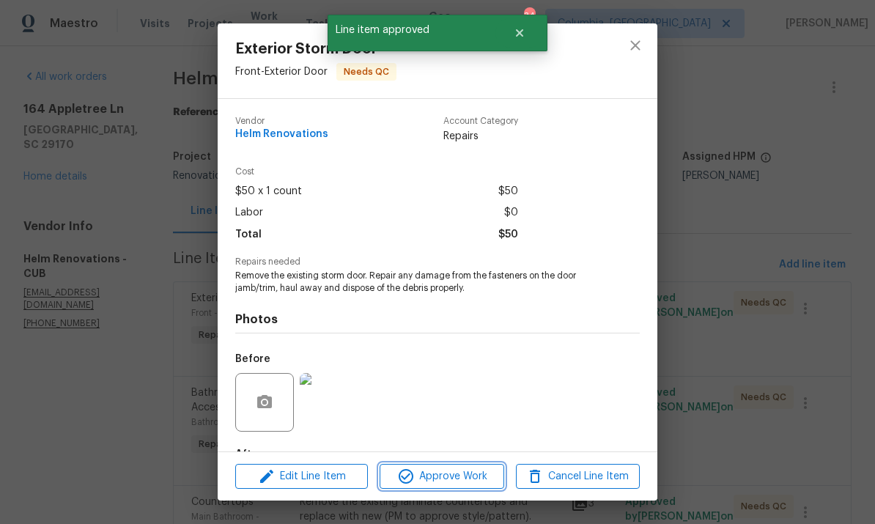
click at [452, 480] on span "Approve Work" at bounding box center [441, 476] width 115 height 18
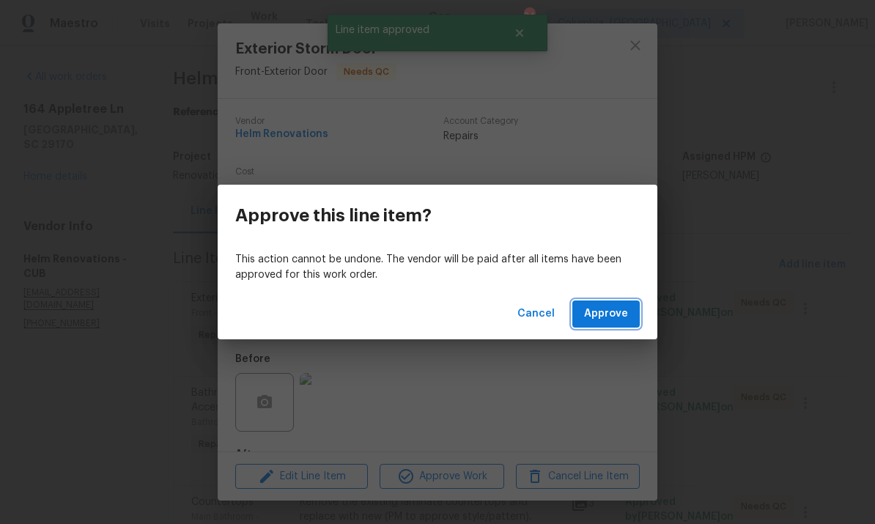
click at [610, 325] on button "Approve" at bounding box center [605, 313] width 67 height 27
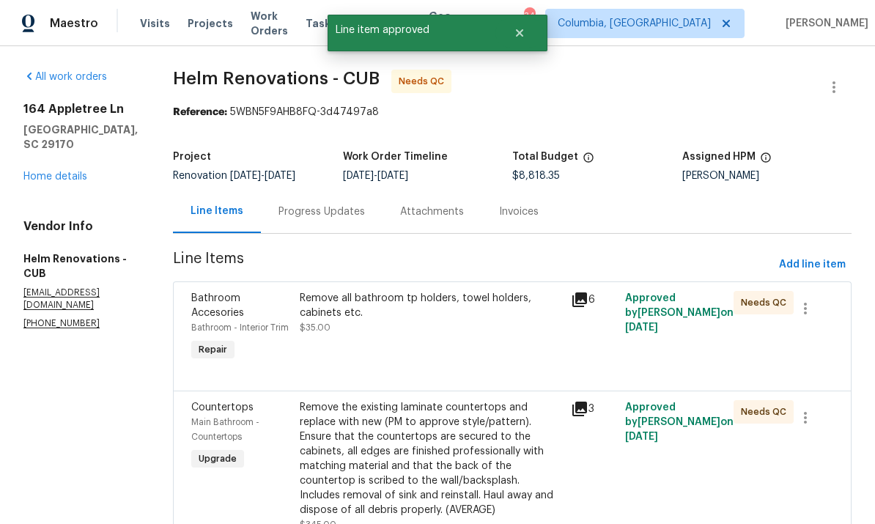
click at [475, 364] on div "Remove all bathroom tp holders, towel holders, cabinets etc. $35.00" at bounding box center [430, 327] width 271 height 82
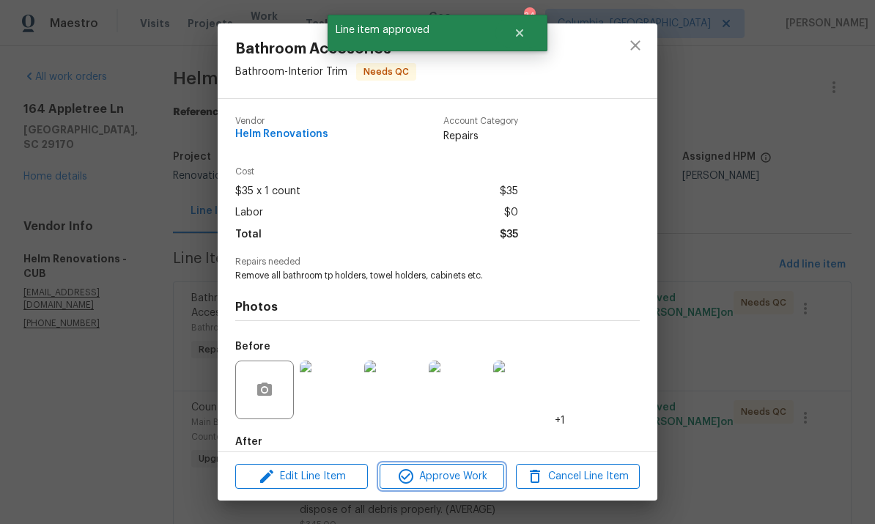
click at [453, 478] on span "Approve Work" at bounding box center [441, 476] width 115 height 18
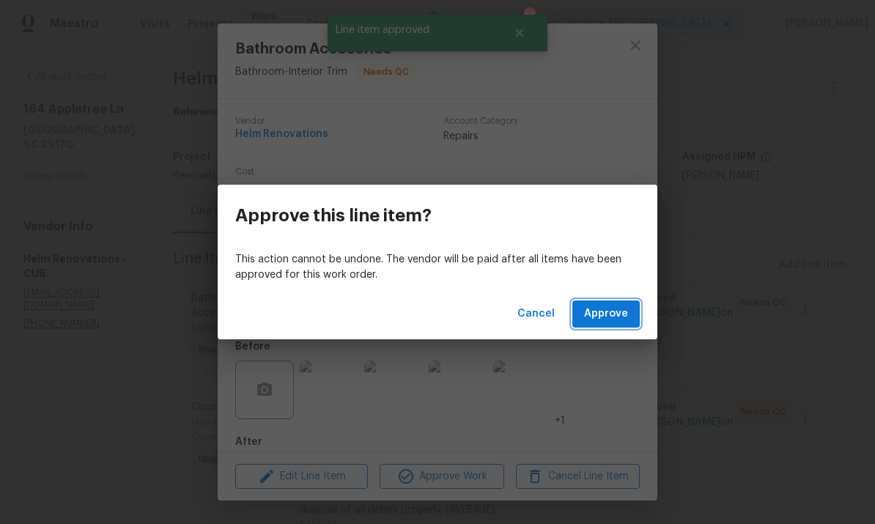
click at [610, 311] on span "Approve" at bounding box center [606, 314] width 44 height 18
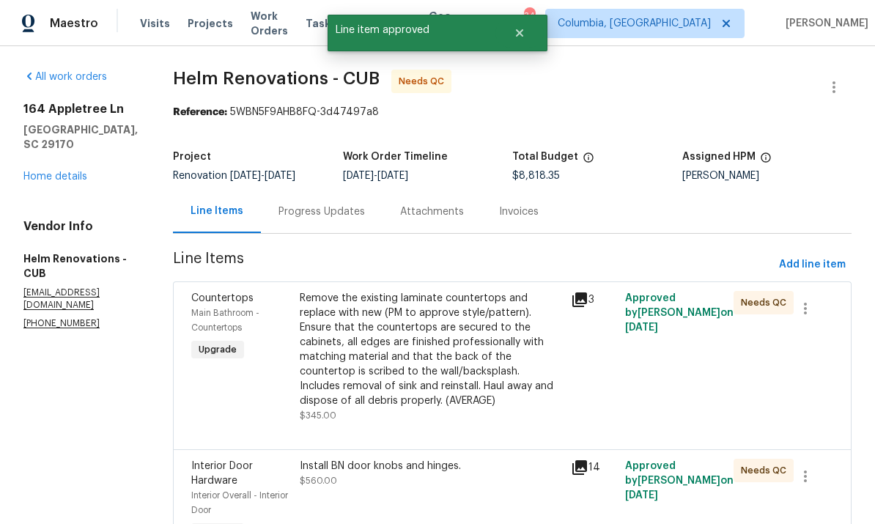
click at [453, 379] on div "Remove the existing laminate countertops and replace with new (PM to approve st…" at bounding box center [431, 349] width 262 height 117
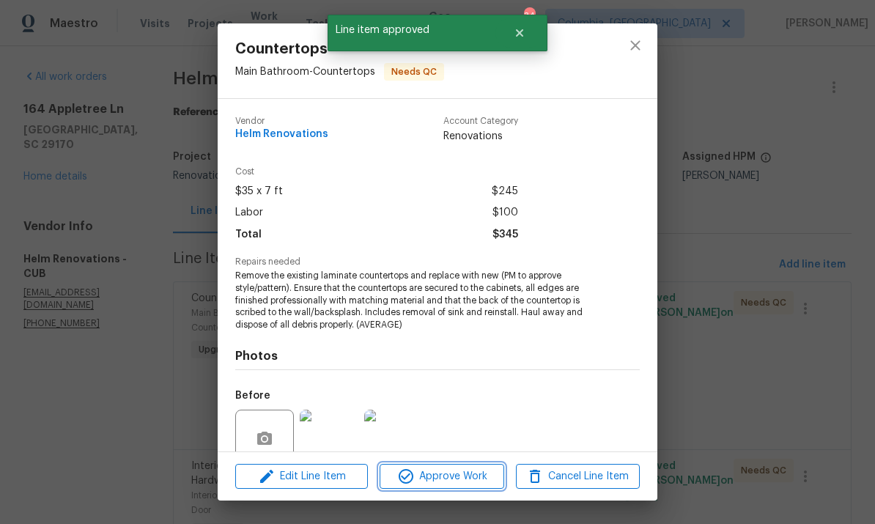
click at [456, 480] on span "Approve Work" at bounding box center [441, 476] width 115 height 18
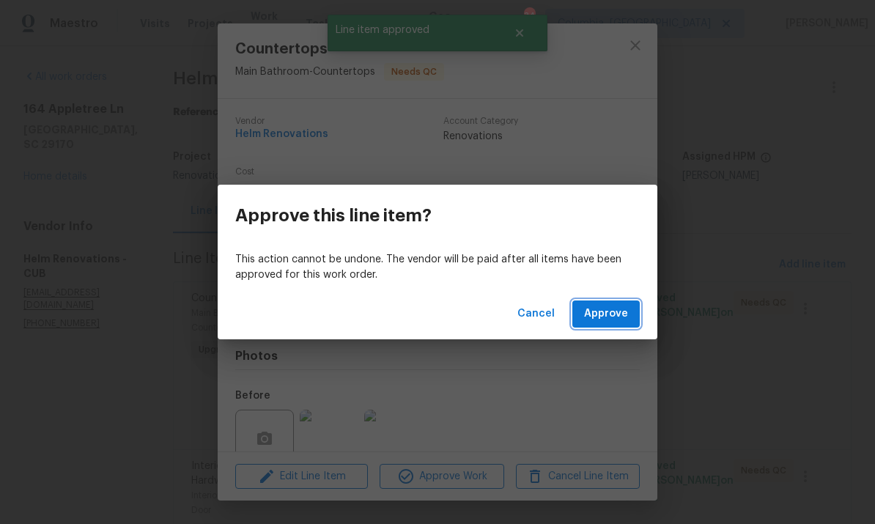
click at [622, 318] on span "Approve" at bounding box center [606, 314] width 44 height 18
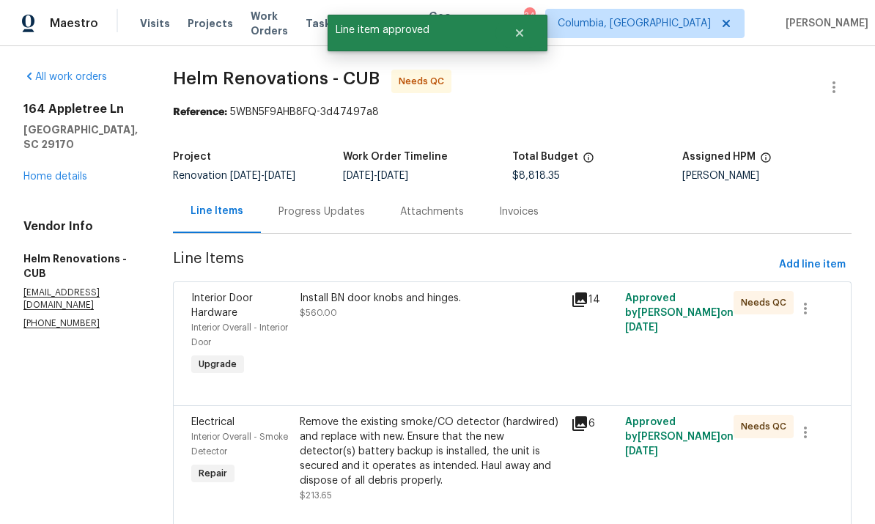
click at [492, 354] on div "Install BN door knobs and hinges. $560.00" at bounding box center [430, 334] width 271 height 97
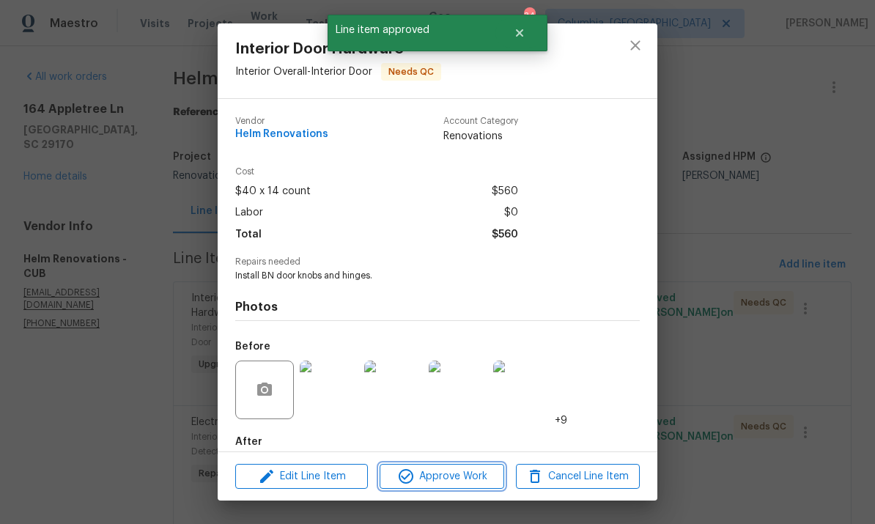
click at [464, 480] on span "Approve Work" at bounding box center [441, 476] width 115 height 18
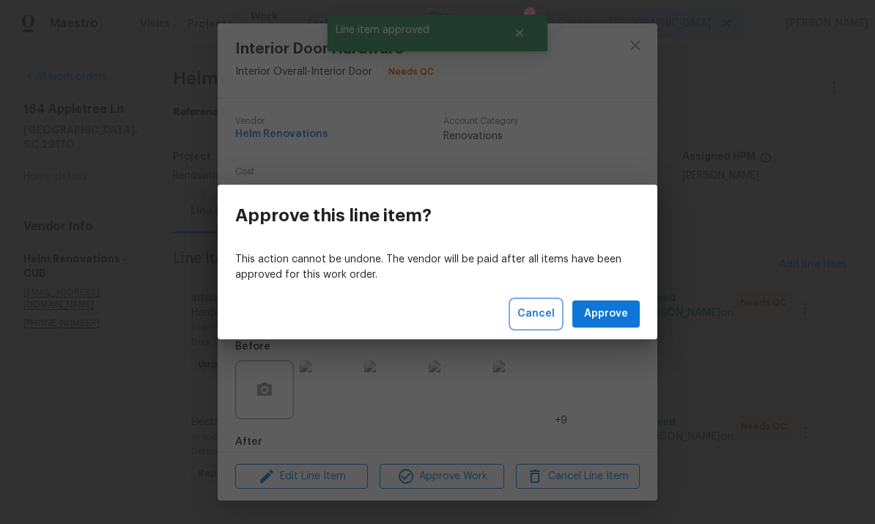
click at [543, 317] on span "Cancel" at bounding box center [535, 314] width 37 height 18
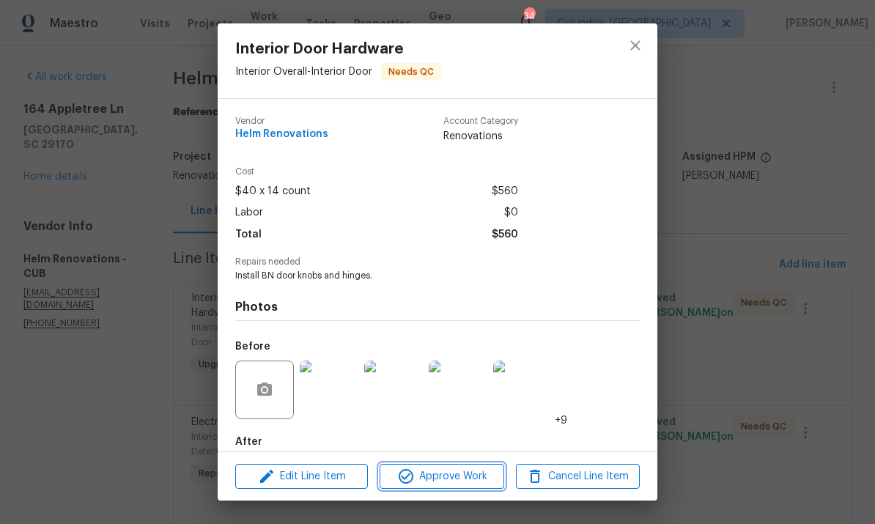
click at [467, 475] on span "Approve Work" at bounding box center [441, 476] width 115 height 18
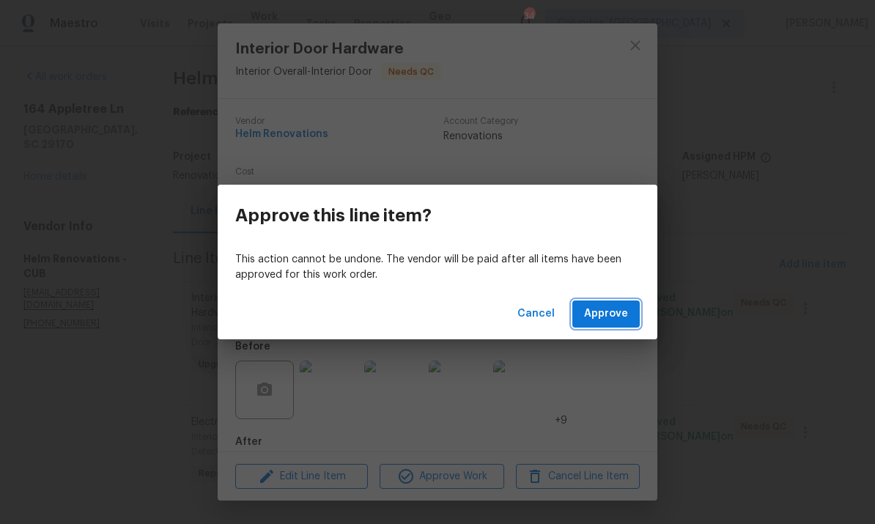
click at [601, 326] on button "Approve" at bounding box center [605, 313] width 67 height 27
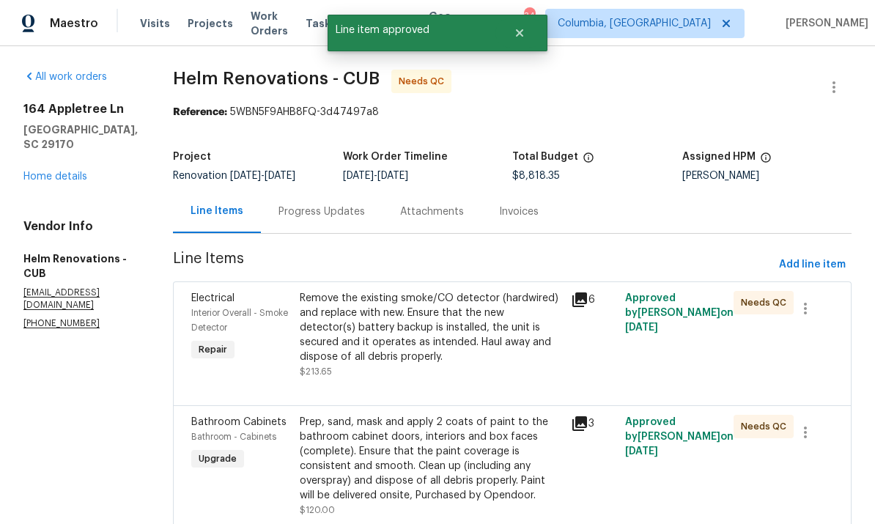
click at [495, 338] on div "Remove the existing smoke/CO detector (hardwired) and replace with new. Ensure …" at bounding box center [431, 327] width 262 height 73
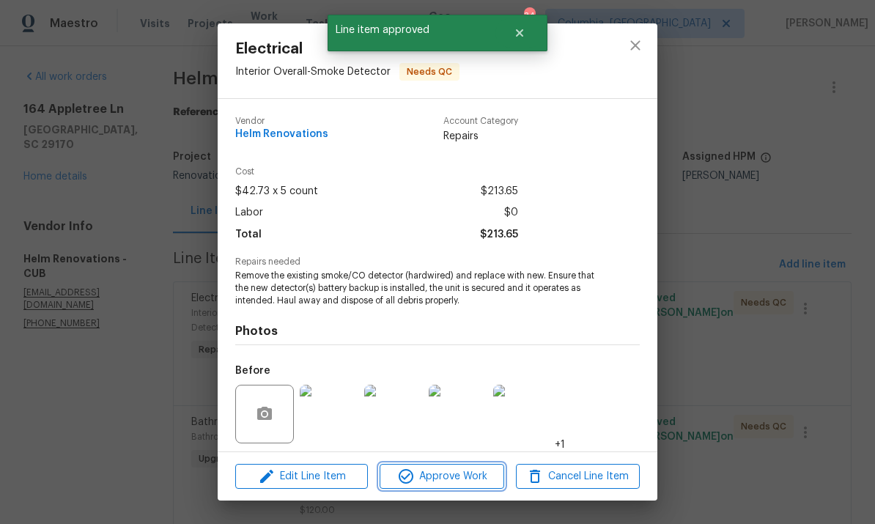
click at [465, 472] on span "Approve Work" at bounding box center [441, 476] width 115 height 18
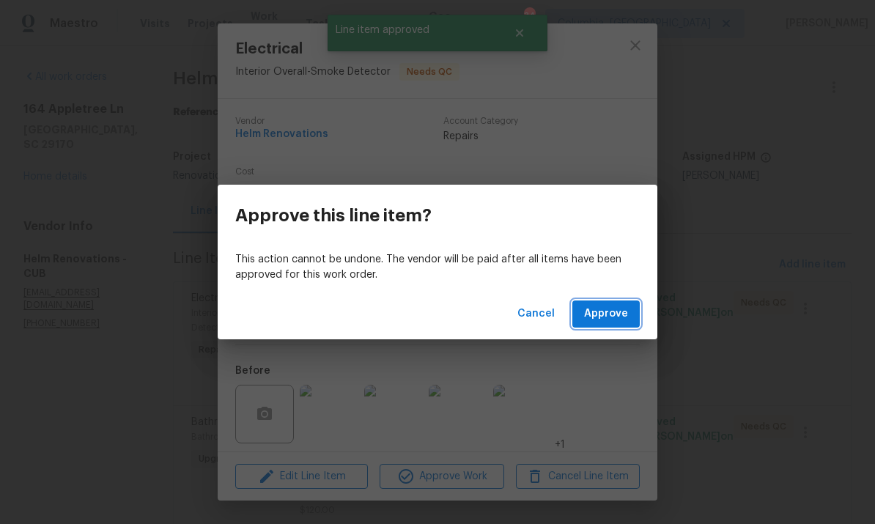
click at [607, 323] on button "Approve" at bounding box center [605, 313] width 67 height 27
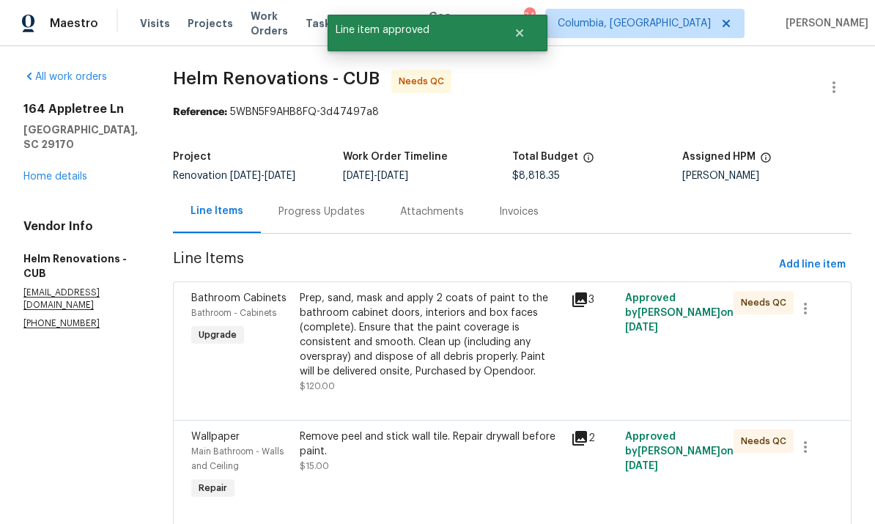
click at [514, 366] on div "Prep, sand, mask and apply 2 coats of paint to the bathroom cabinet doors, inte…" at bounding box center [431, 335] width 262 height 88
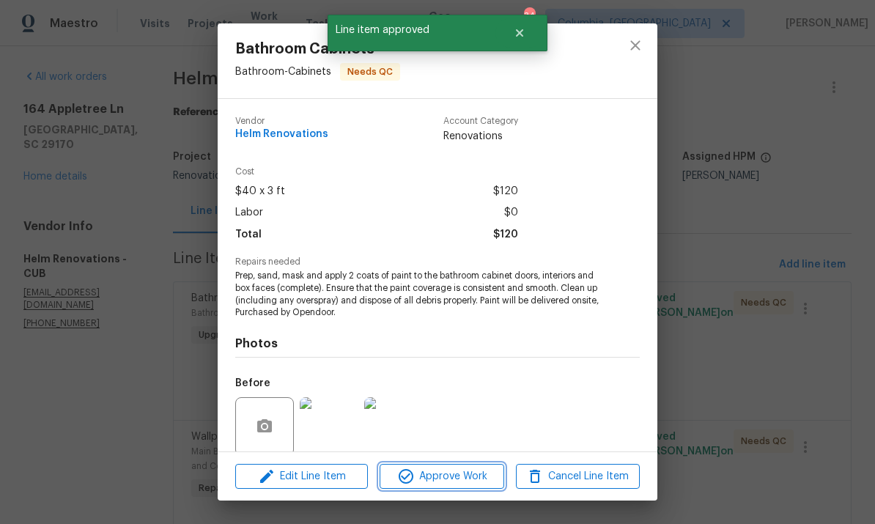
click at [478, 478] on span "Approve Work" at bounding box center [441, 476] width 115 height 18
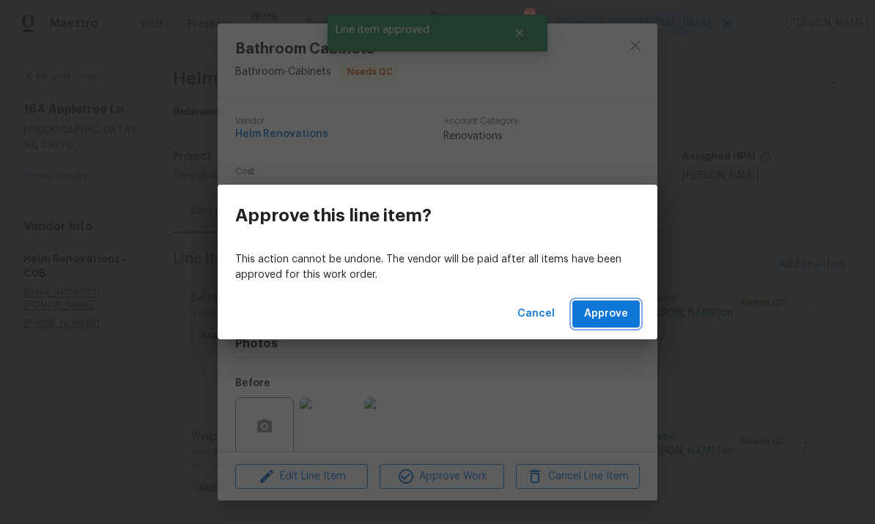
click at [615, 316] on span "Approve" at bounding box center [606, 314] width 44 height 18
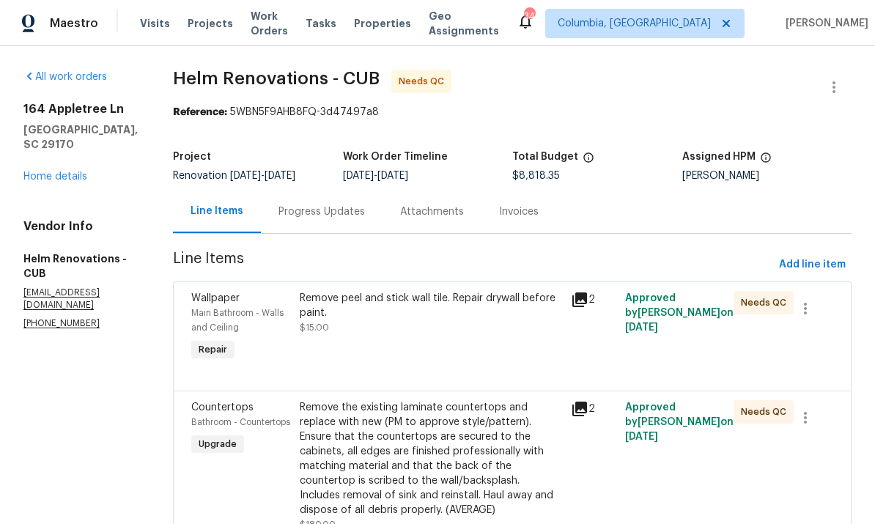
click at [466, 320] on div "Remove peel and stick wall tile. Repair drywall before paint." at bounding box center [431, 305] width 262 height 29
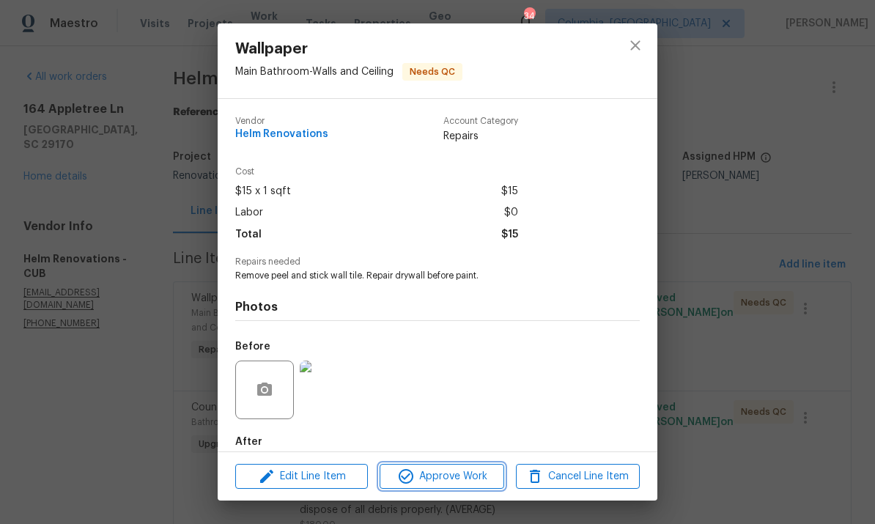
click at [464, 480] on span "Approve Work" at bounding box center [441, 476] width 115 height 18
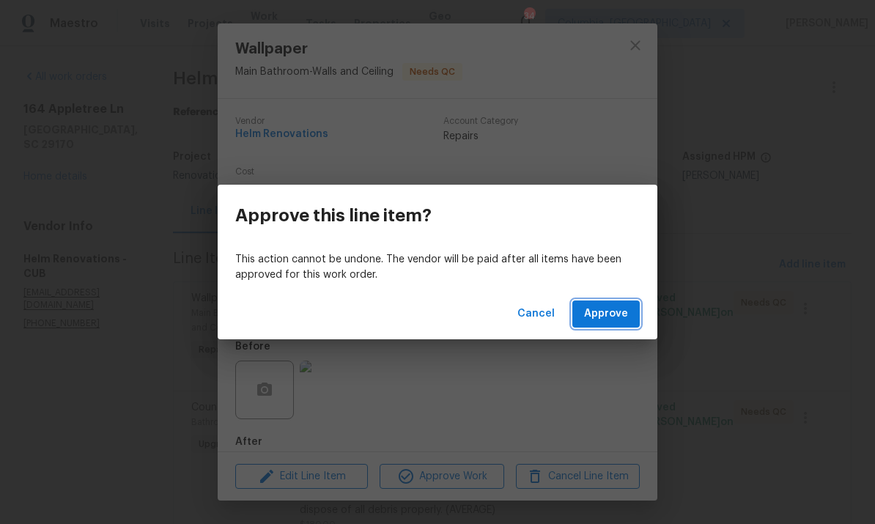
click at [612, 325] on button "Approve" at bounding box center [605, 313] width 67 height 27
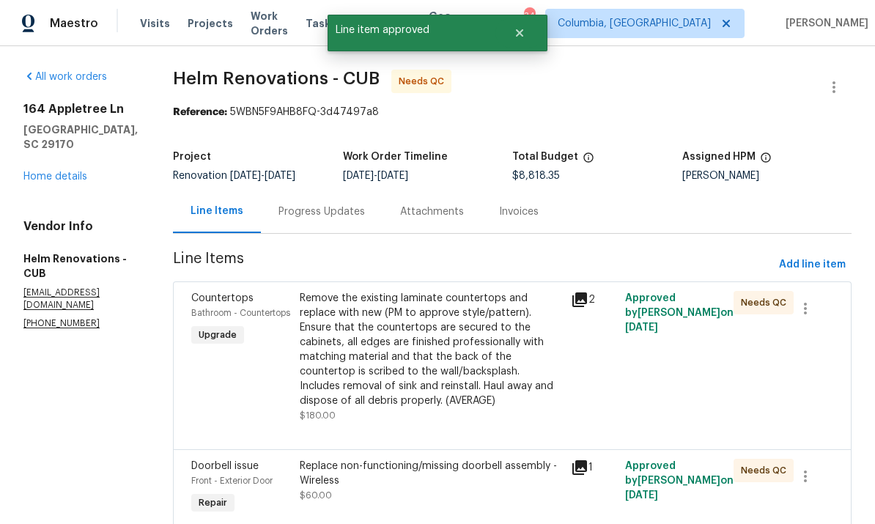
click at [481, 378] on div "Remove the existing laminate countertops and replace with new (PM to approve st…" at bounding box center [431, 349] width 262 height 117
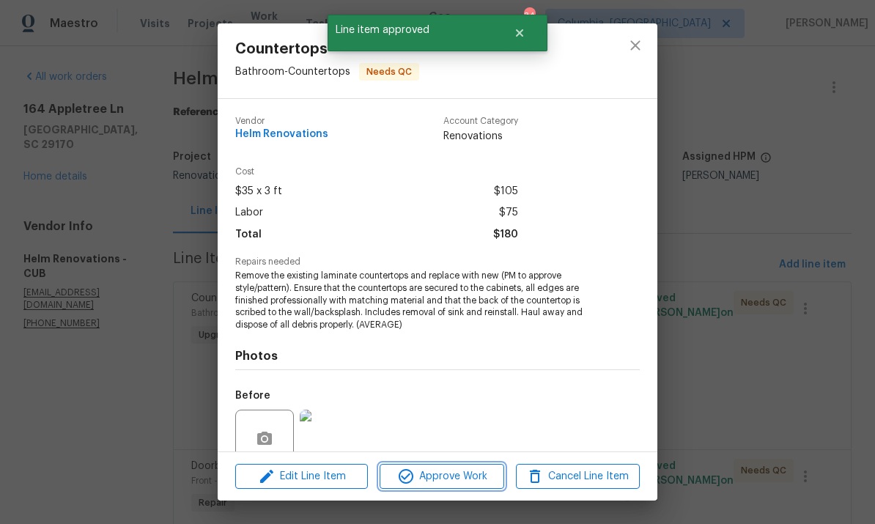
click at [473, 483] on span "Approve Work" at bounding box center [441, 476] width 115 height 18
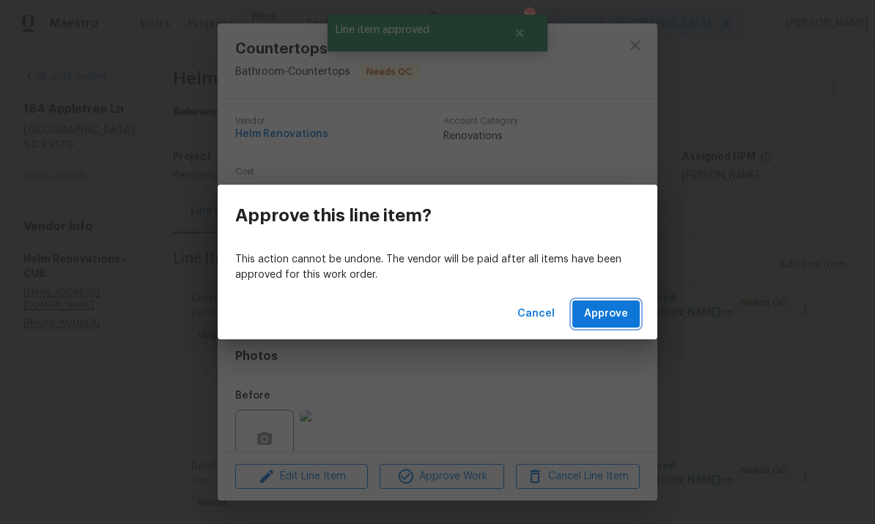
click at [612, 320] on span "Approve" at bounding box center [606, 314] width 44 height 18
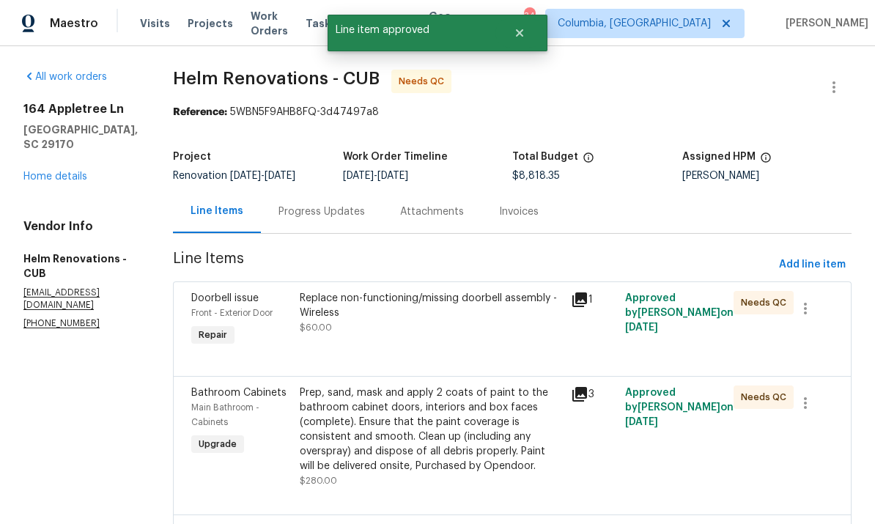
click at [464, 335] on div "Replace non-functioning/missing doorbell assembly - Wireless $60.00" at bounding box center [431, 313] width 262 height 44
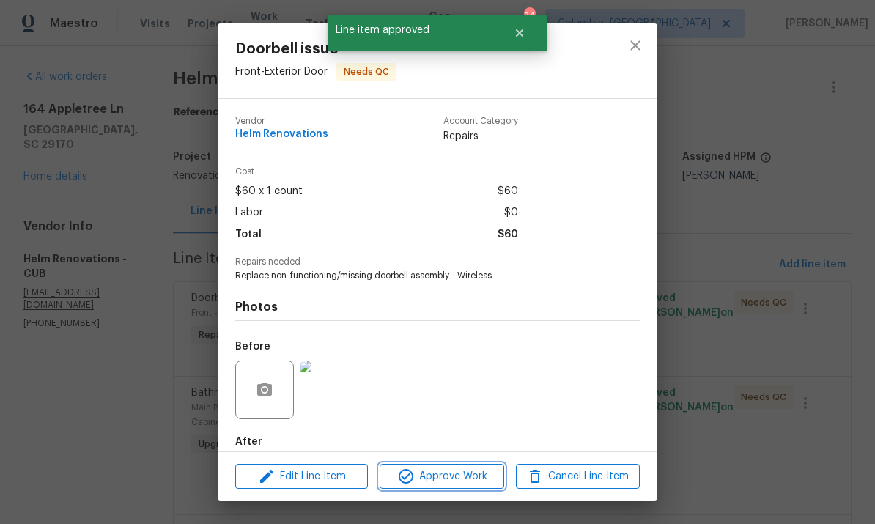
click at [453, 478] on span "Approve Work" at bounding box center [441, 476] width 115 height 18
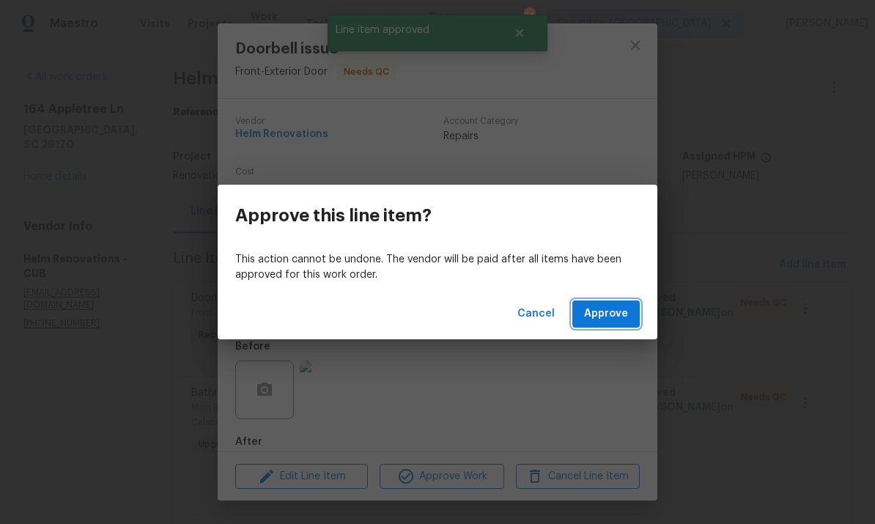
click at [610, 316] on span "Approve" at bounding box center [606, 314] width 44 height 18
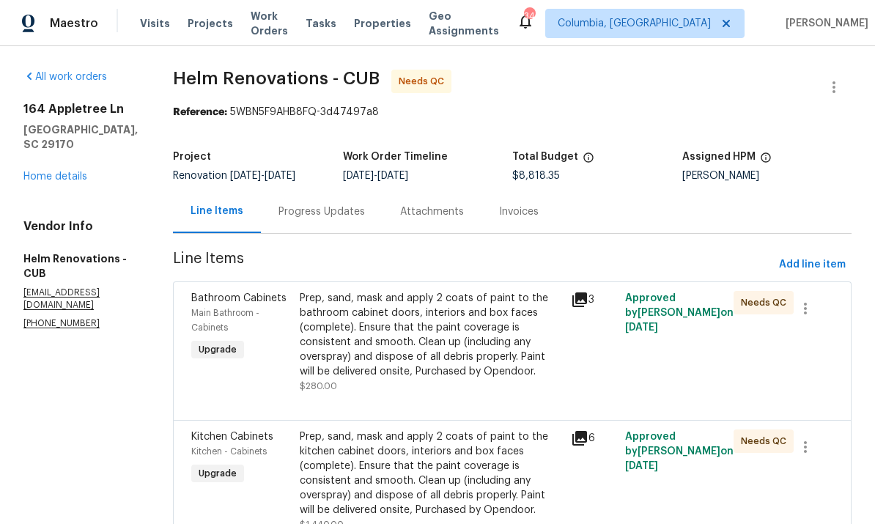
click at [489, 347] on div "Prep, sand, mask and apply 2 coats of paint to the bathroom cabinet doors, inte…" at bounding box center [431, 335] width 262 height 88
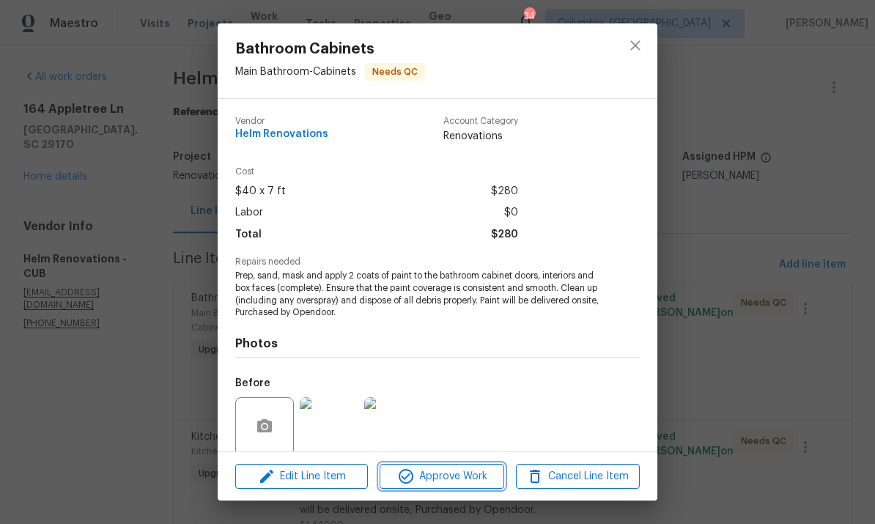
click at [472, 480] on span "Approve Work" at bounding box center [441, 476] width 115 height 18
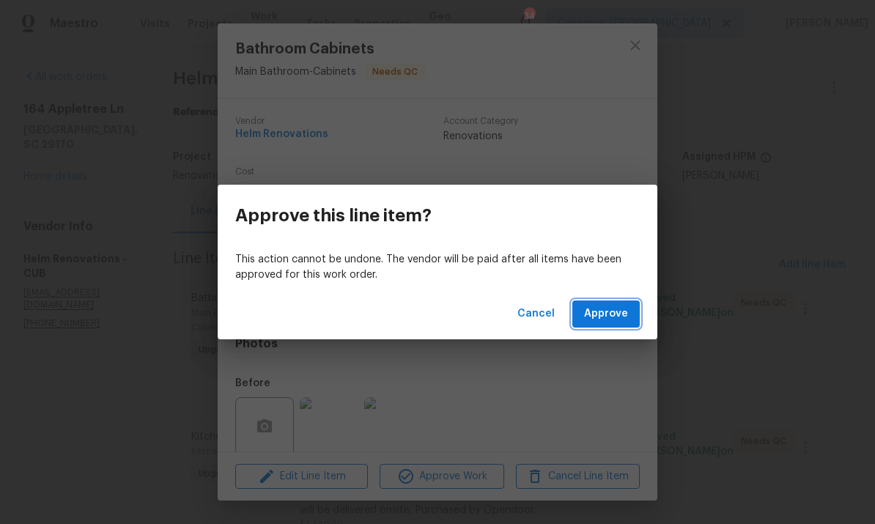
click at [610, 325] on button "Approve" at bounding box center [605, 313] width 67 height 27
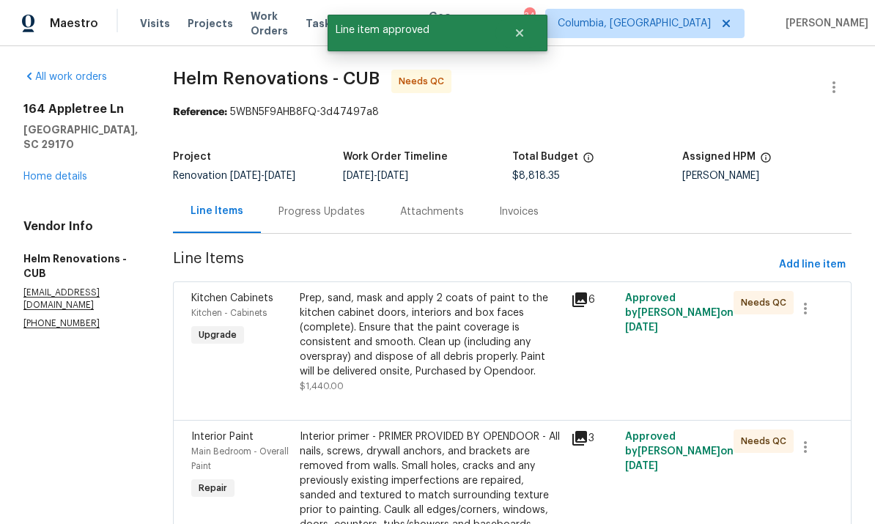
click at [530, 391] on div "Prep, sand, mask and apply 2 coats of paint to the kitchen cabinet doors, inter…" at bounding box center [431, 342] width 262 height 103
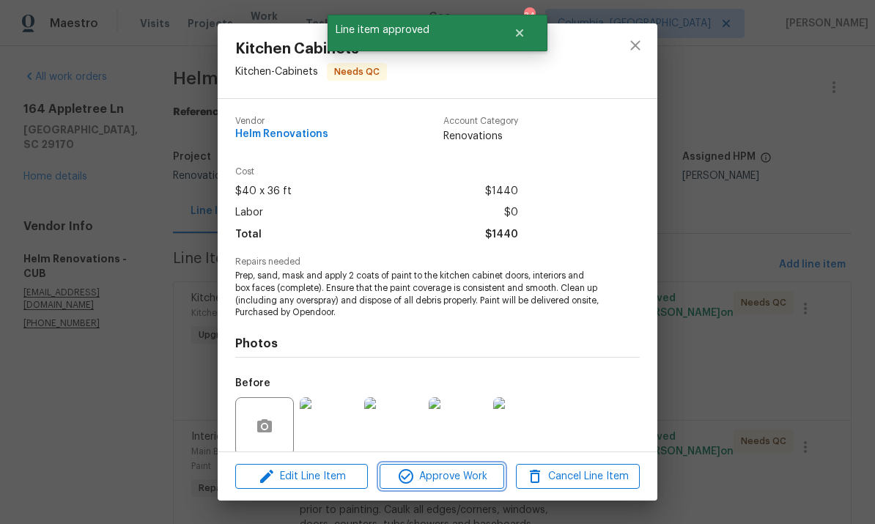
click at [473, 481] on span "Approve Work" at bounding box center [441, 476] width 115 height 18
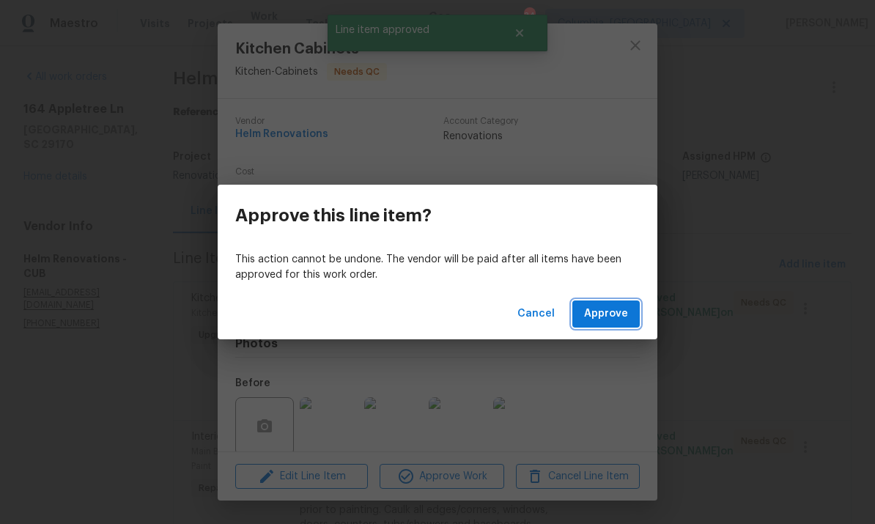
click at [619, 318] on span "Approve" at bounding box center [606, 314] width 44 height 18
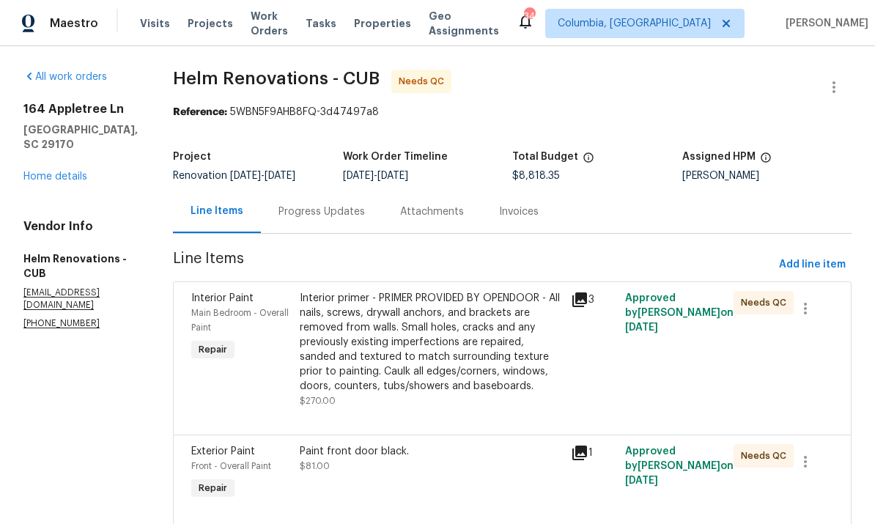
click at [467, 347] on div "Interior primer - PRIMER PROVIDED BY OPENDOOR - All nails, screws, drywall anch…" at bounding box center [431, 342] width 262 height 103
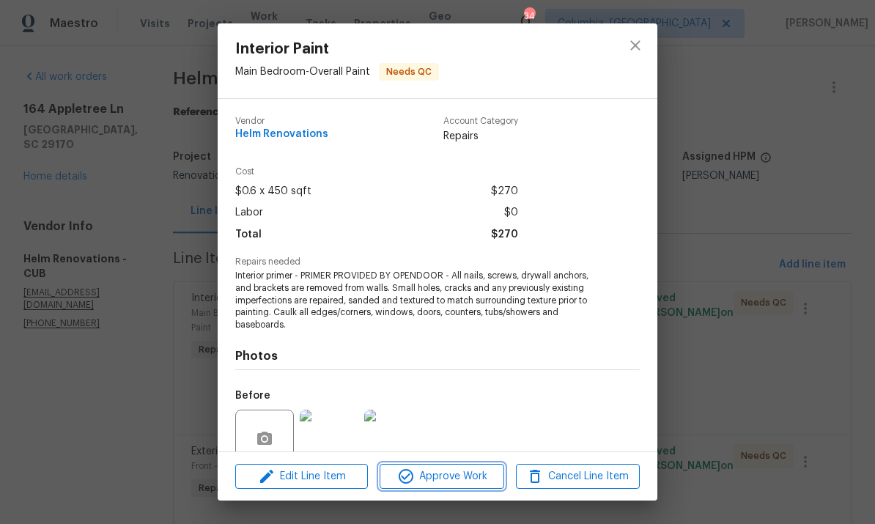
click at [458, 477] on span "Approve Work" at bounding box center [441, 476] width 115 height 18
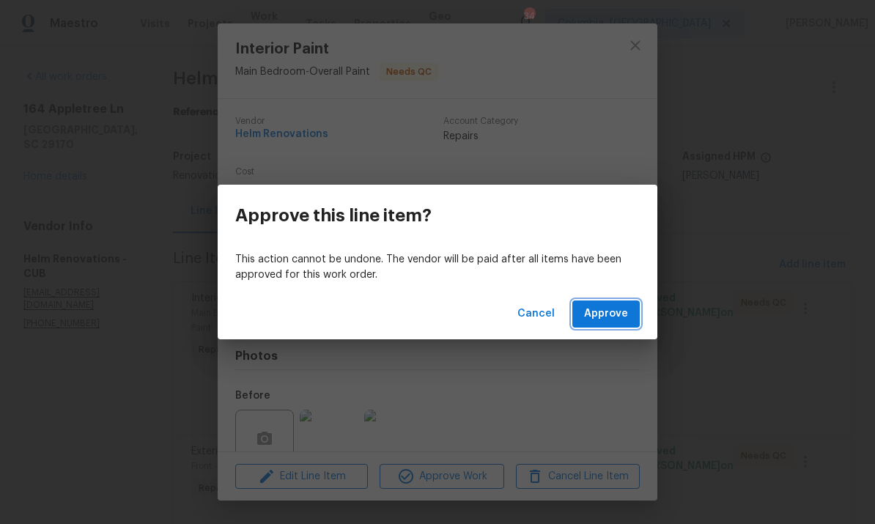
click at [614, 324] on button "Approve" at bounding box center [605, 313] width 67 height 27
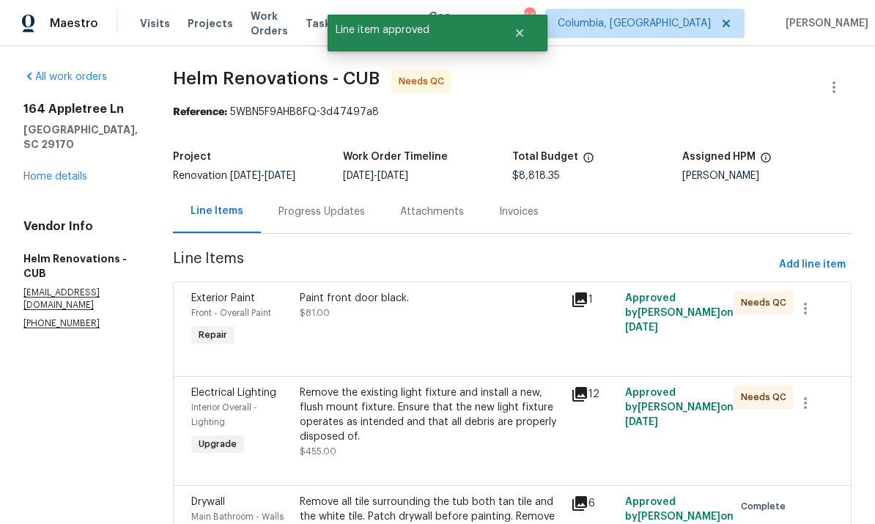
click at [479, 336] on div "Paint front door black. $81.00" at bounding box center [430, 319] width 271 height 67
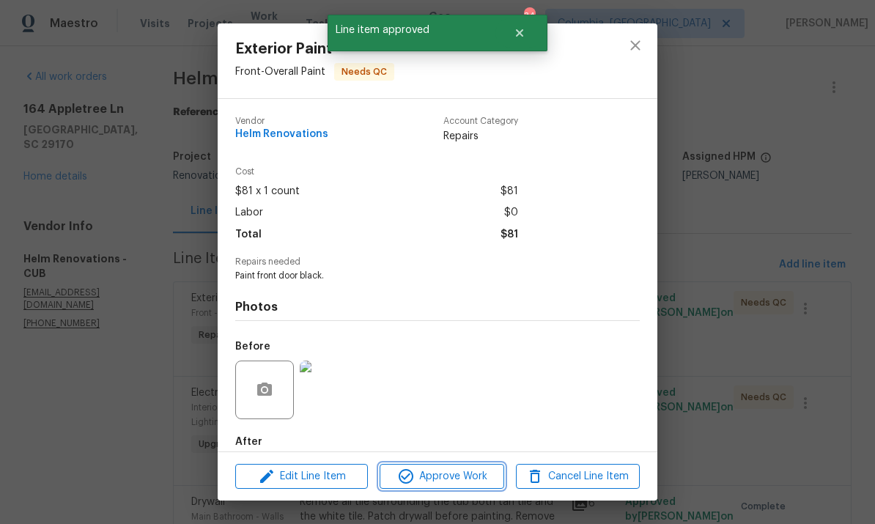
click at [454, 474] on span "Approve Work" at bounding box center [441, 476] width 115 height 18
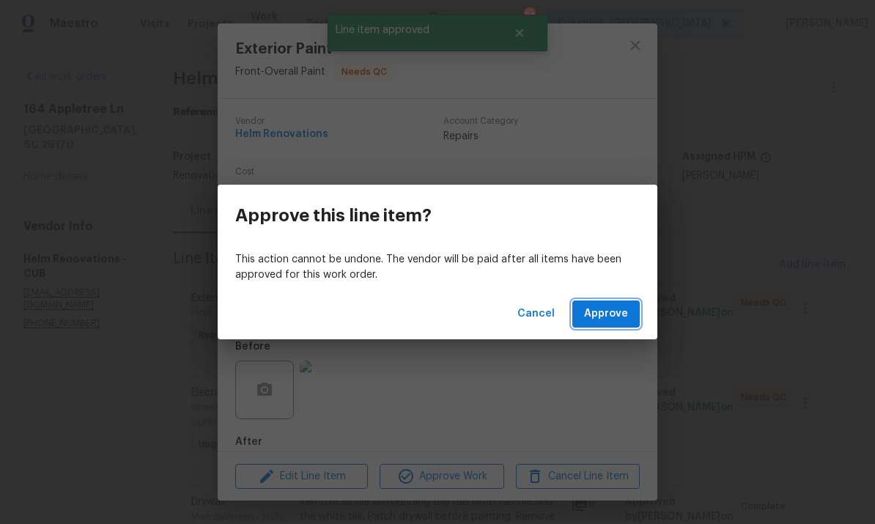
click at [607, 316] on span "Approve" at bounding box center [606, 314] width 44 height 18
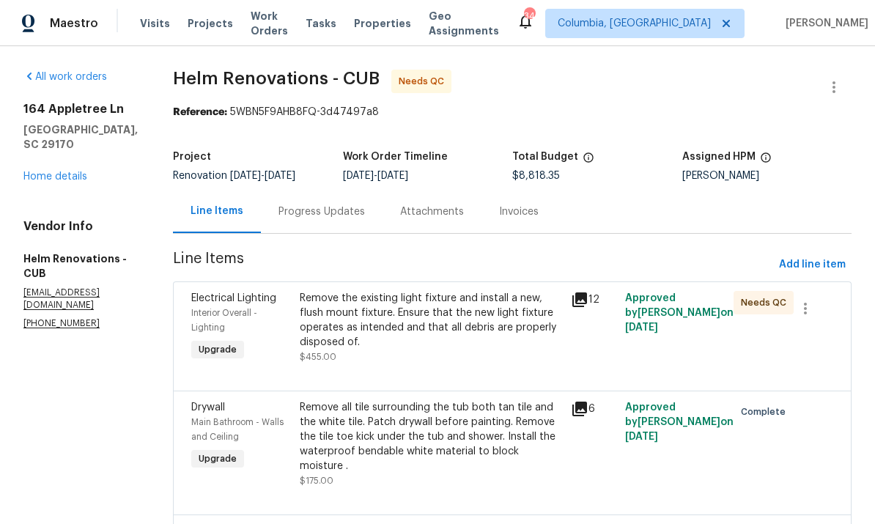
click at [486, 327] on div "Remove the existing light fixture and install a new, flush mount fixture. Ensur…" at bounding box center [431, 320] width 262 height 59
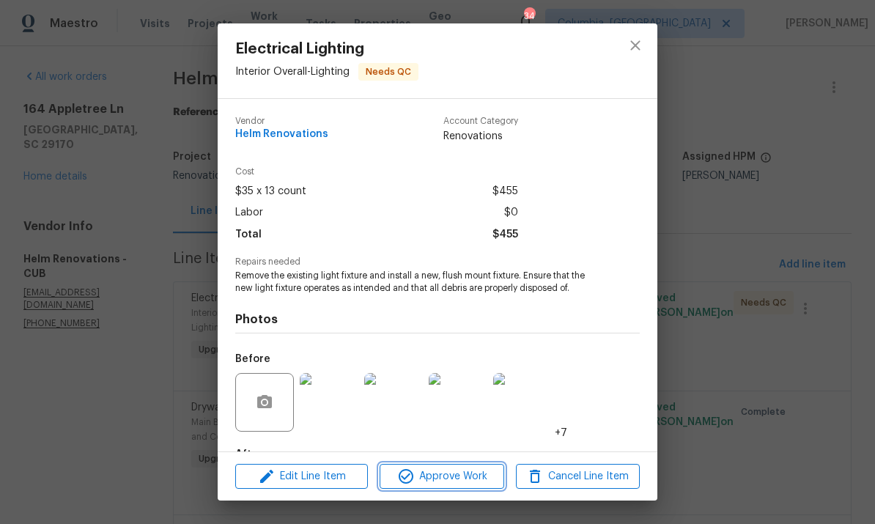
click at [484, 487] on button "Approve Work" at bounding box center [441, 477] width 124 height 26
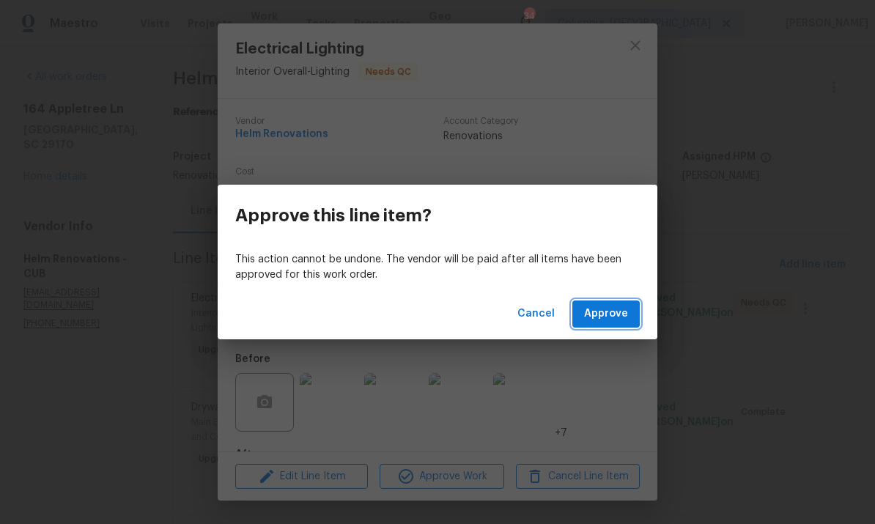
click at [620, 311] on span "Approve" at bounding box center [606, 314] width 44 height 18
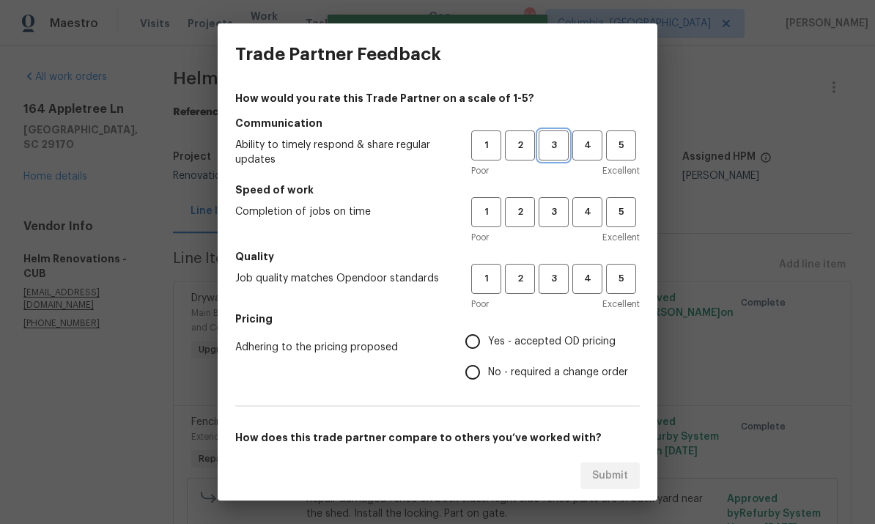
click at [552, 143] on span "3" at bounding box center [553, 145] width 27 height 17
click at [554, 214] on span "3" at bounding box center [553, 212] width 27 height 17
click at [560, 281] on span "3" at bounding box center [553, 278] width 27 height 17
click at [481, 340] on input "Yes - accepted OD pricing" at bounding box center [472, 341] width 31 height 31
radio input "true"
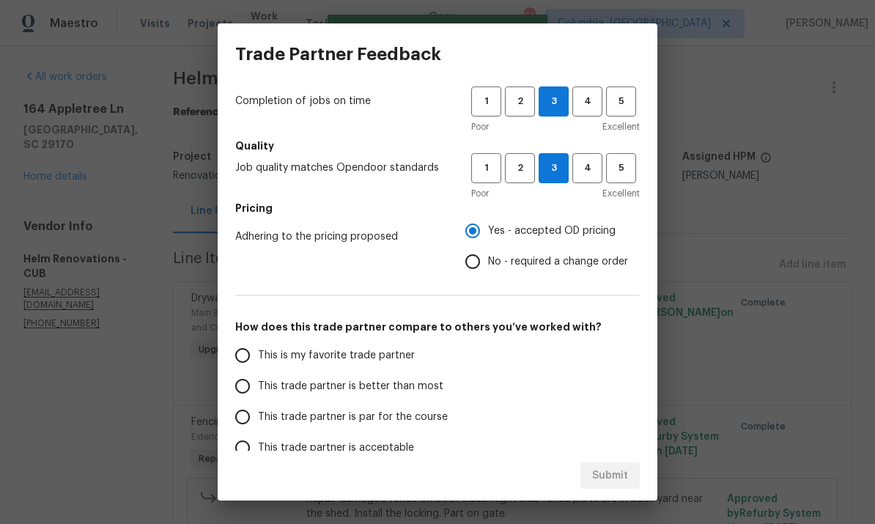
scroll to position [127, 0]
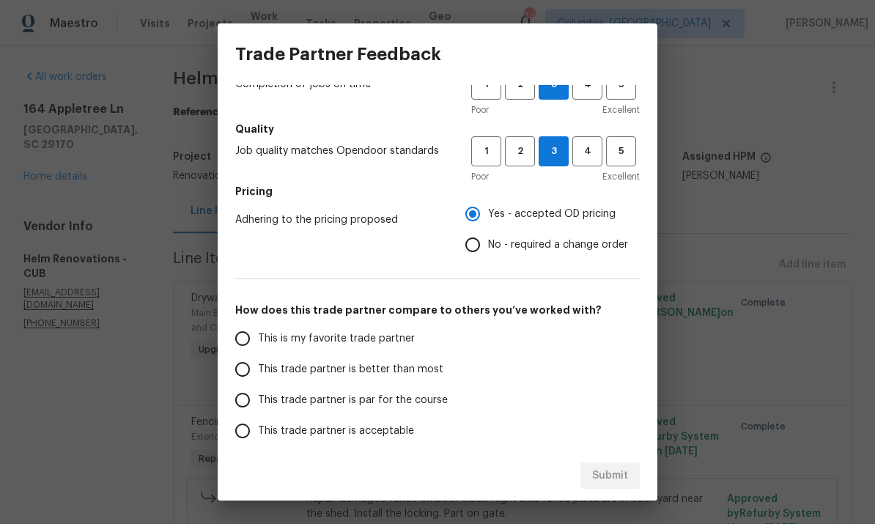
click at [237, 412] on input "This trade partner is par for the course" at bounding box center [242, 400] width 31 height 31
click at [631, 470] on button "Submit" at bounding box center [609, 475] width 59 height 27
radio input "true"
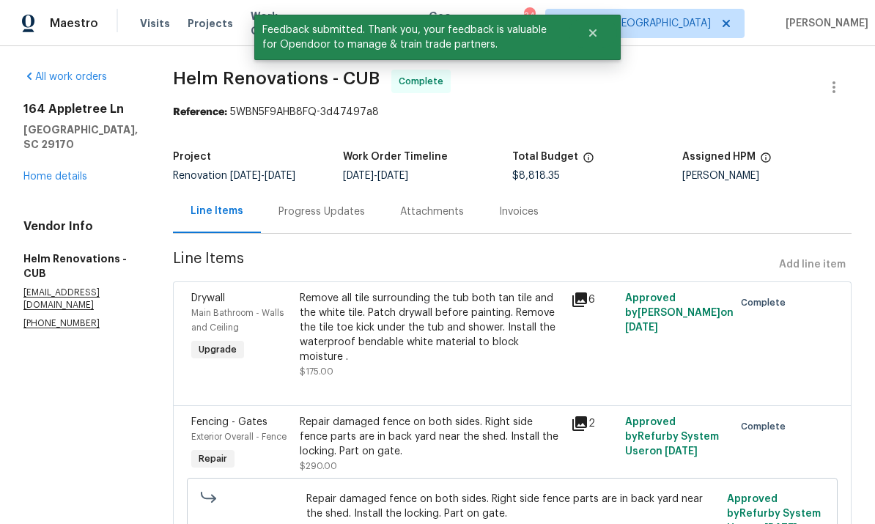
click at [54, 171] on link "Home details" at bounding box center [55, 176] width 64 height 10
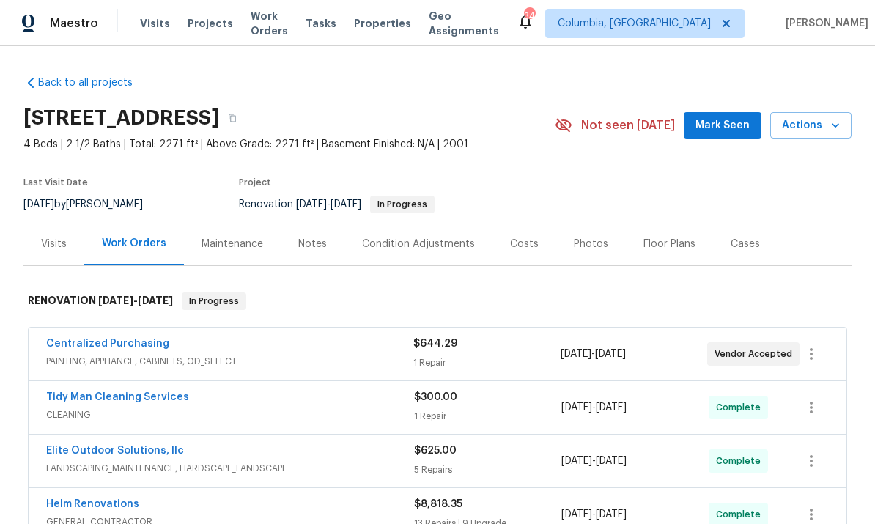
click at [804, 125] on span "Actions" at bounding box center [811, 125] width 58 height 18
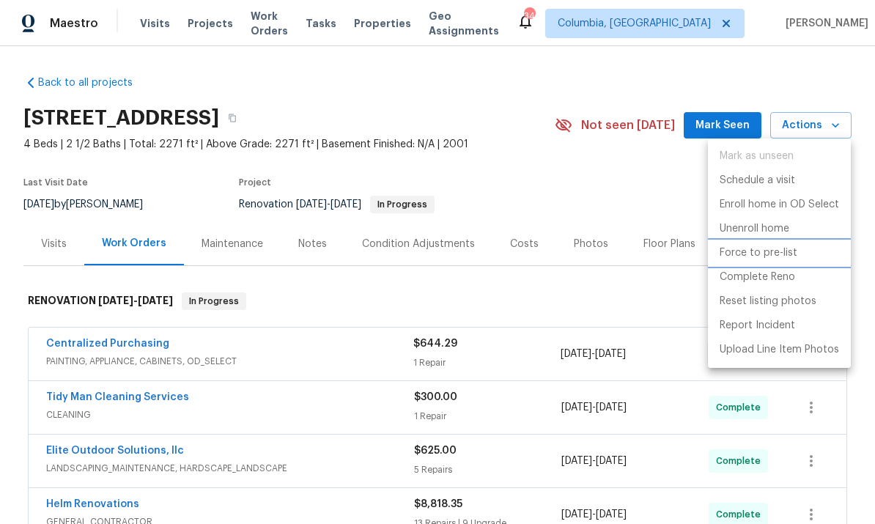
click at [766, 251] on p "Force to pre-list" at bounding box center [758, 252] width 78 height 15
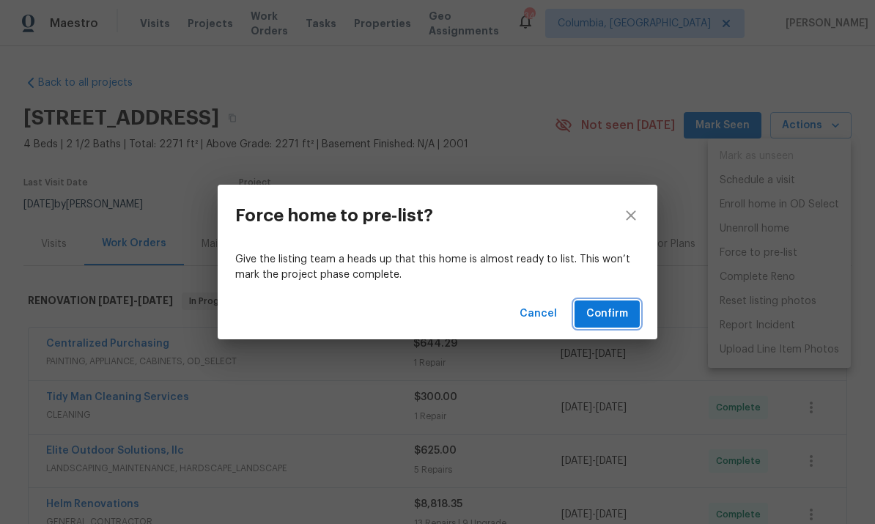
click at [601, 327] on button "Confirm" at bounding box center [606, 313] width 65 height 27
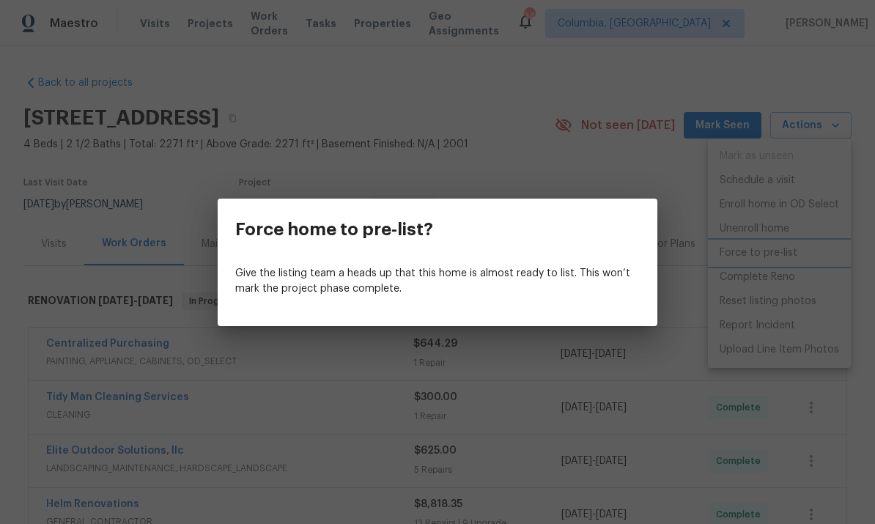
click at [812, 132] on div "Force home to pre-list? Give the listing team a heads up that this home is almo…" at bounding box center [437, 262] width 875 height 524
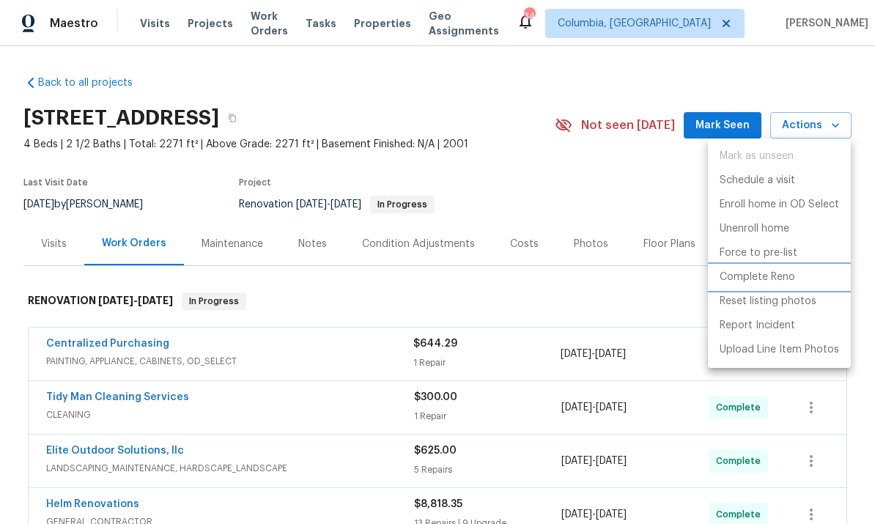
click at [760, 280] on p "Complete Reno" at bounding box center [756, 277] width 75 height 15
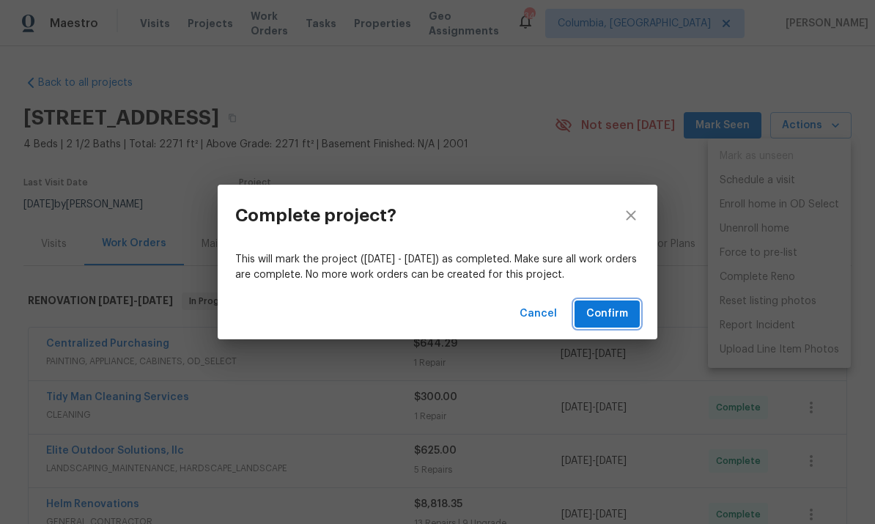
click at [603, 319] on span "Confirm" at bounding box center [607, 314] width 42 height 18
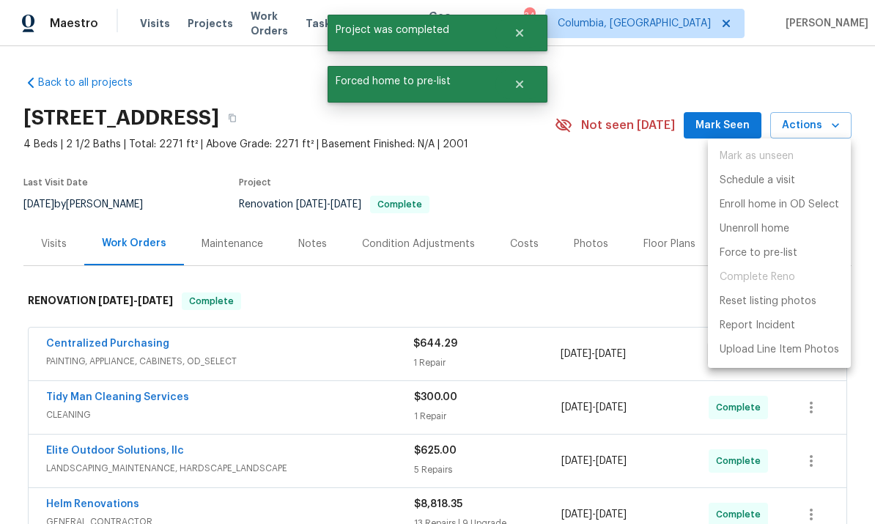
click at [579, 241] on div at bounding box center [437, 262] width 875 height 524
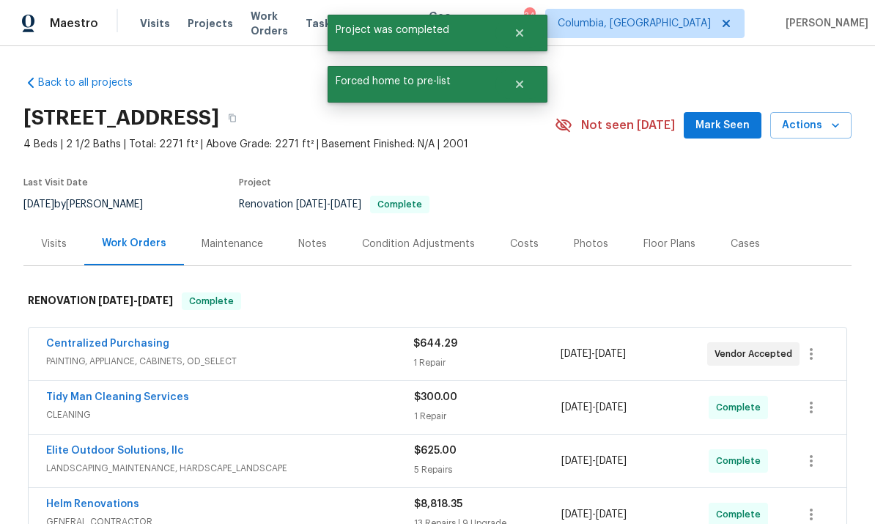
click at [584, 250] on div "Photos" at bounding box center [591, 244] width 34 height 15
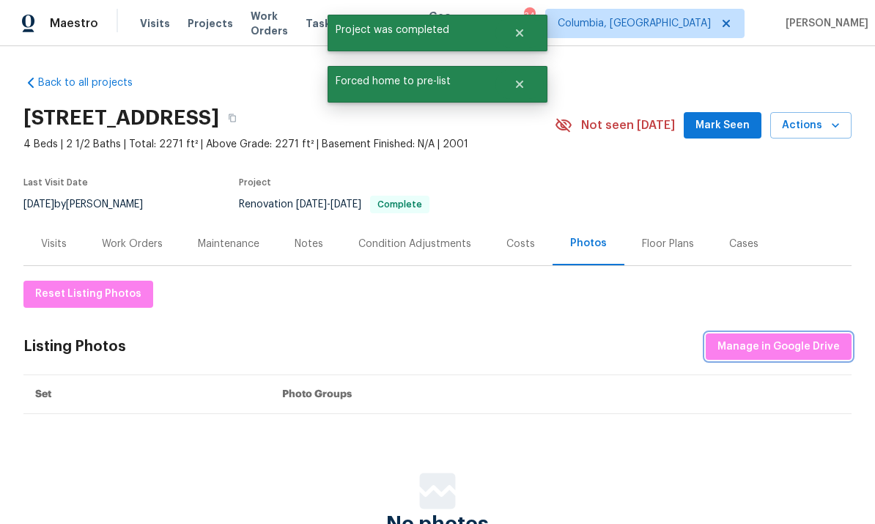
click at [823, 348] on span "Manage in Google Drive" at bounding box center [778, 347] width 122 height 18
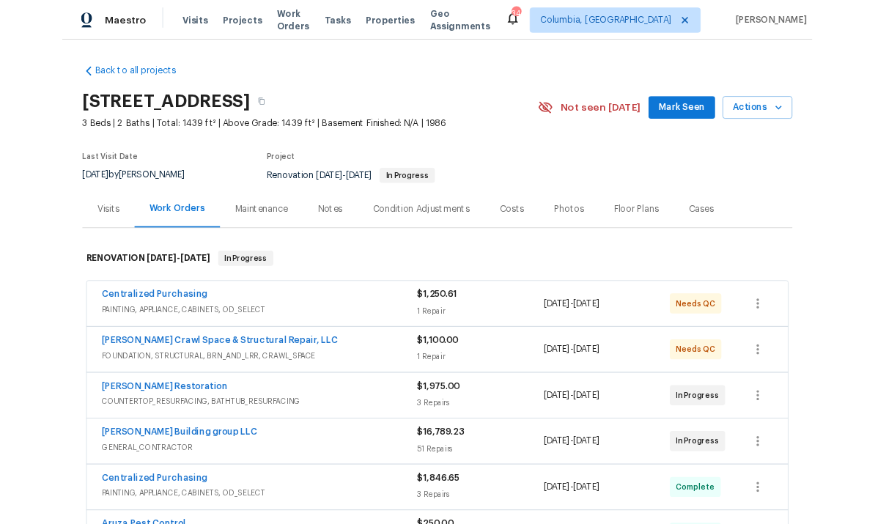
scroll to position [55, 0]
